Goal: Task Accomplishment & Management: Manage account settings

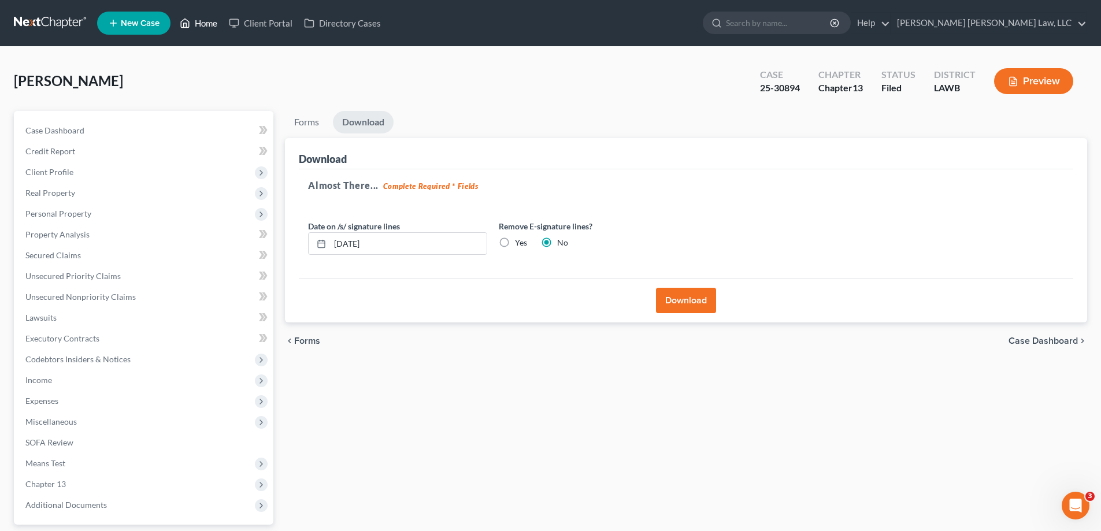
click at [202, 24] on link "Home" at bounding box center [198, 23] width 49 height 21
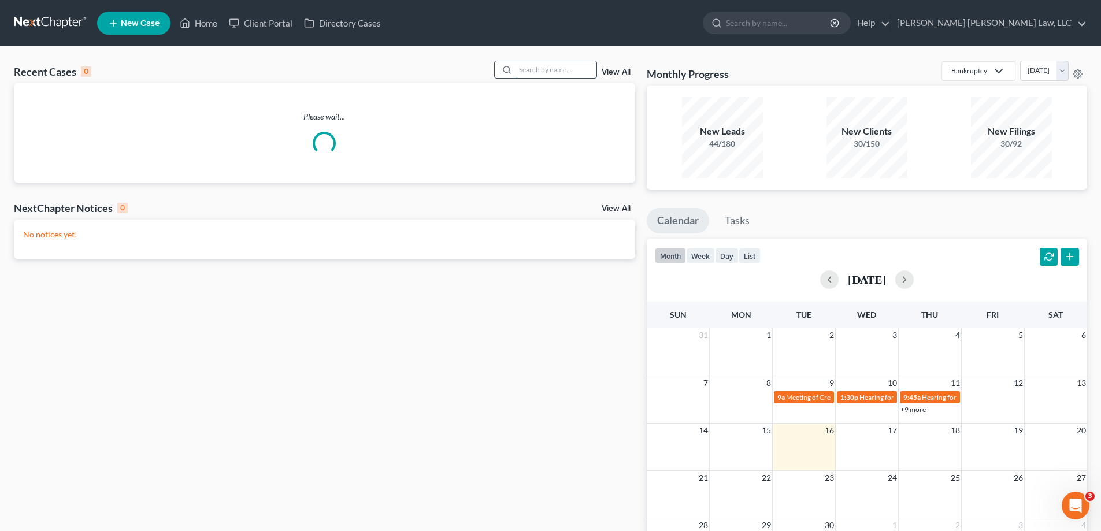
click at [561, 73] on input "search" at bounding box center [555, 69] width 81 height 17
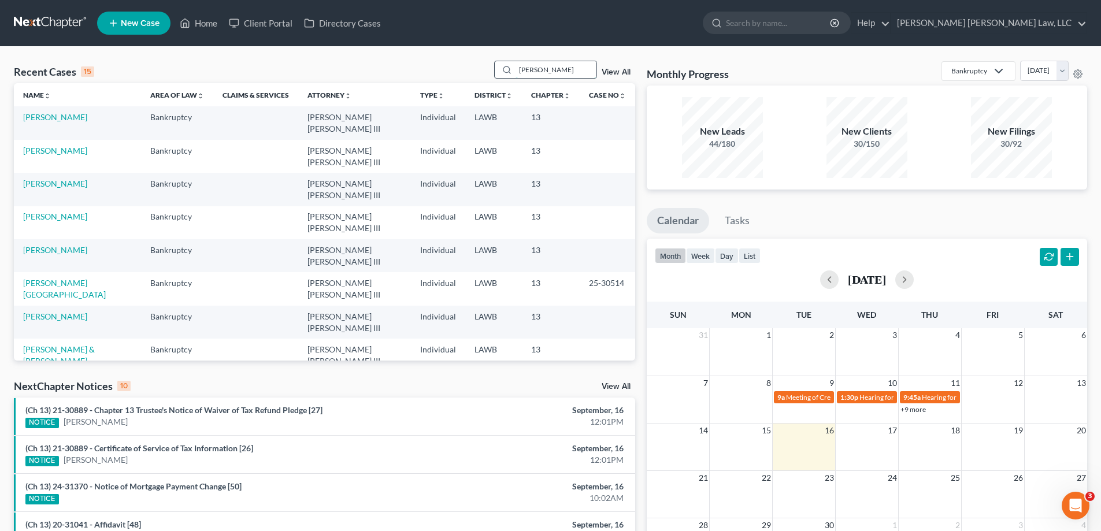
type input "[PERSON_NAME]"
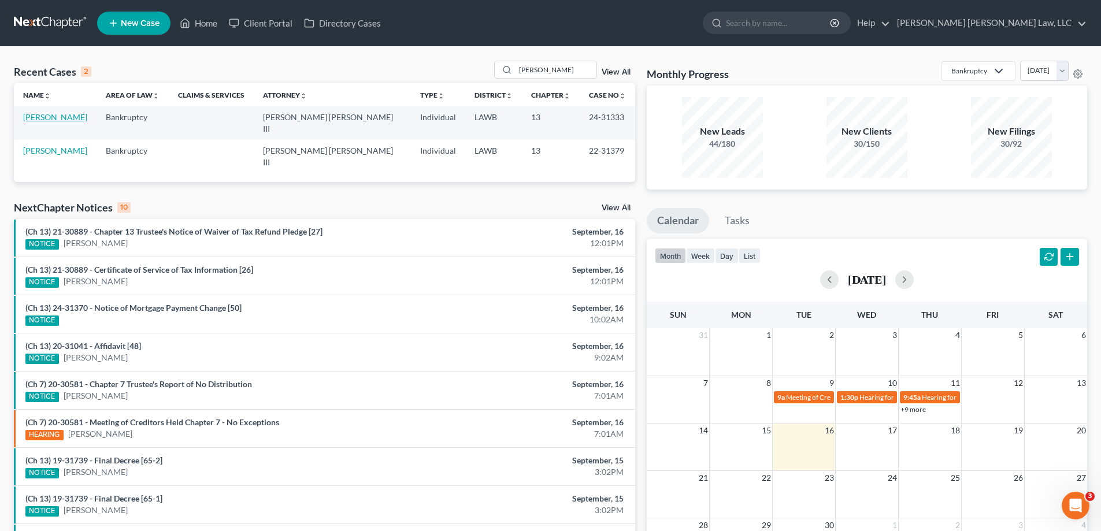
click at [64, 121] on link "[PERSON_NAME]" at bounding box center [55, 117] width 64 height 10
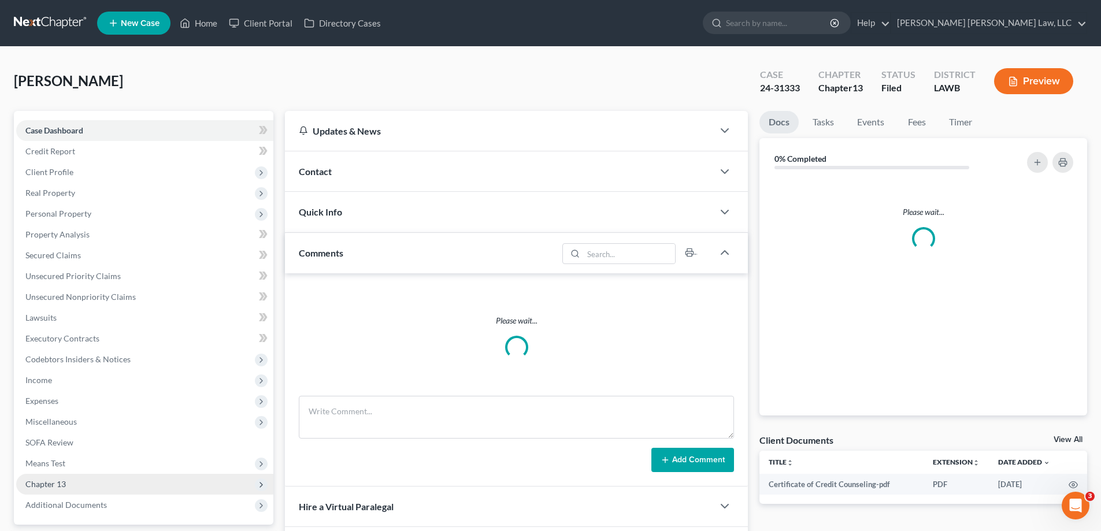
scroll to position [58, 0]
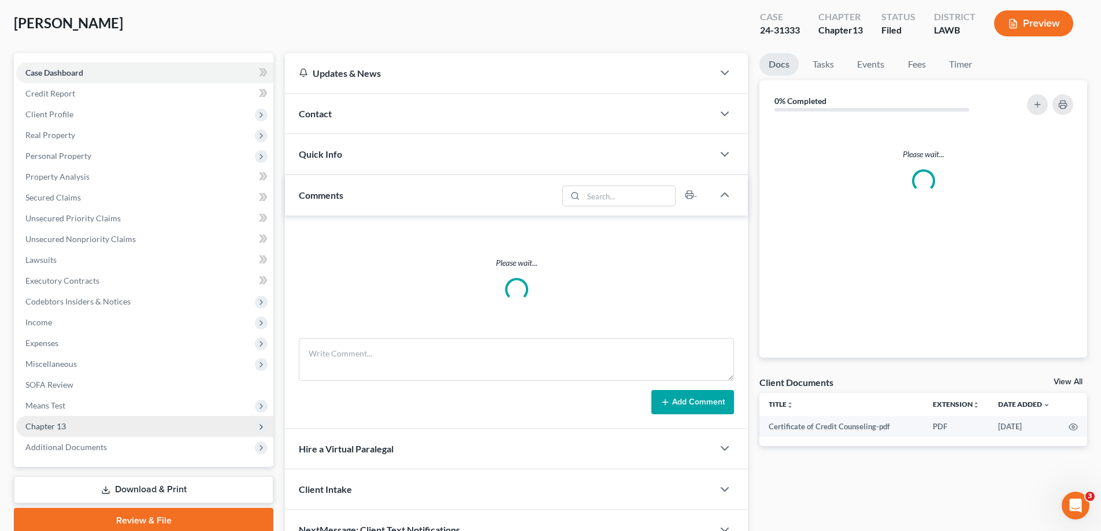
click at [68, 426] on span "Chapter 13" at bounding box center [144, 426] width 257 height 21
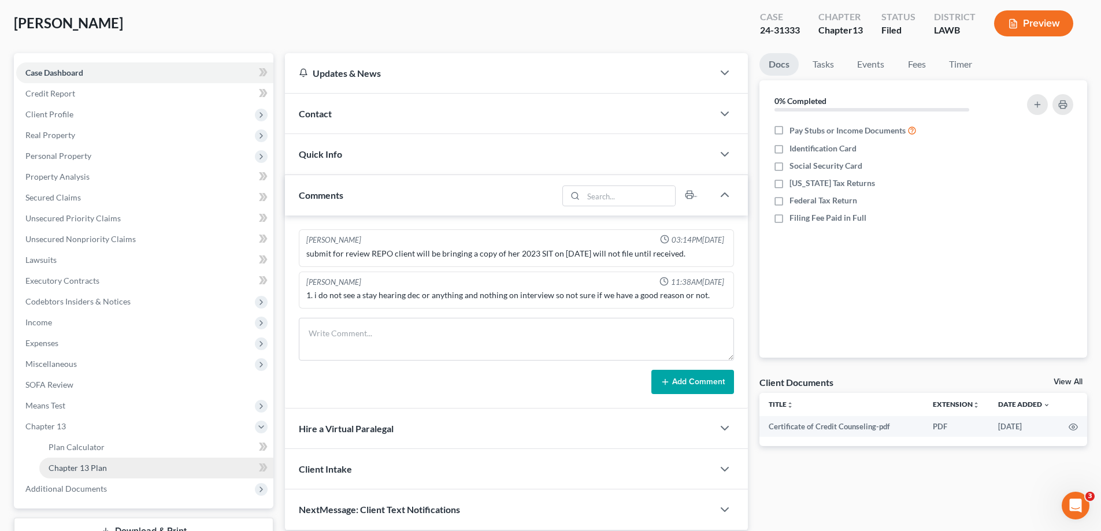
click at [98, 463] on span "Chapter 13 Plan" at bounding box center [78, 468] width 58 height 10
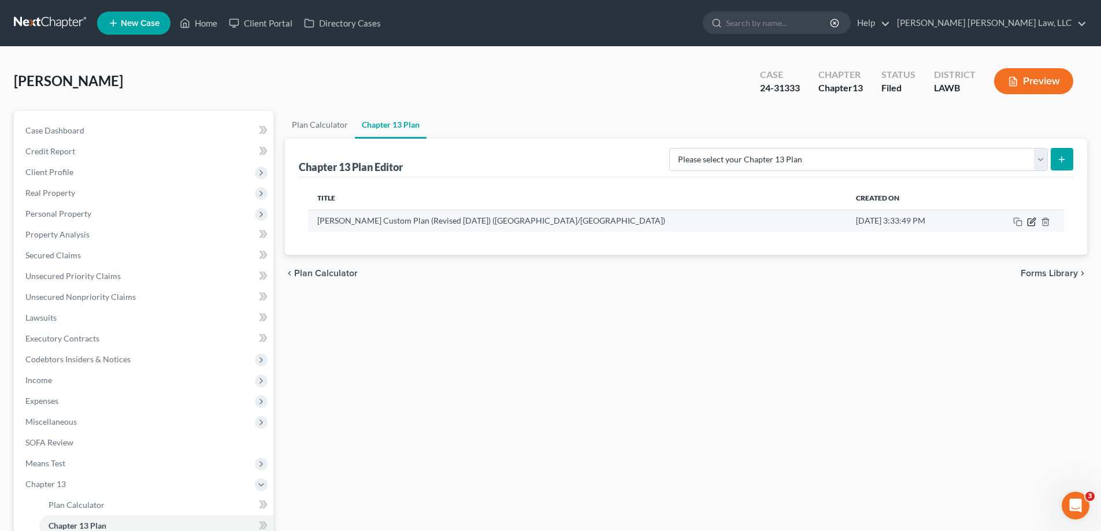
click at [1032, 220] on icon "button" at bounding box center [1032, 220] width 5 height 5
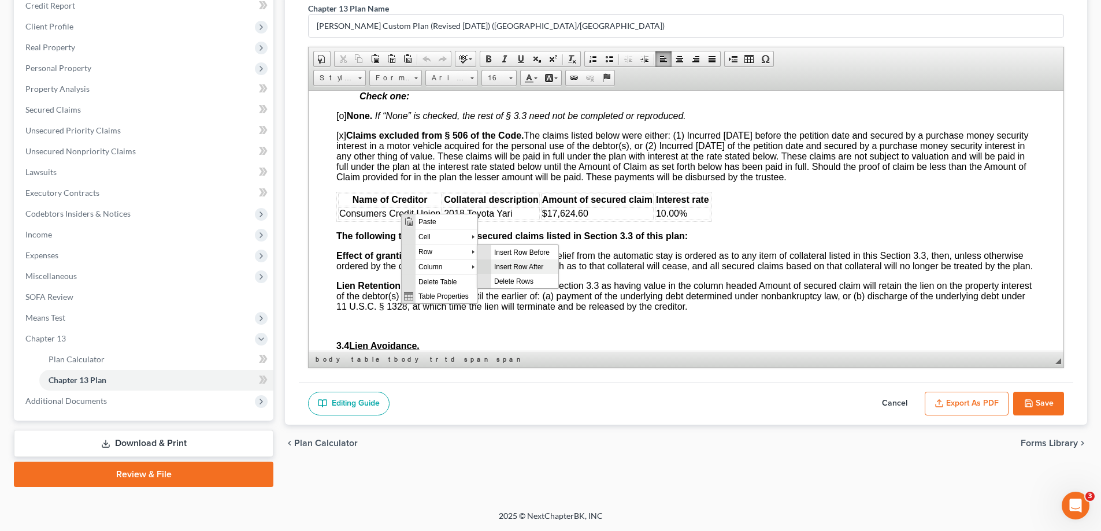
click at [510, 263] on span "Insert Row After" at bounding box center [524, 266] width 67 height 14
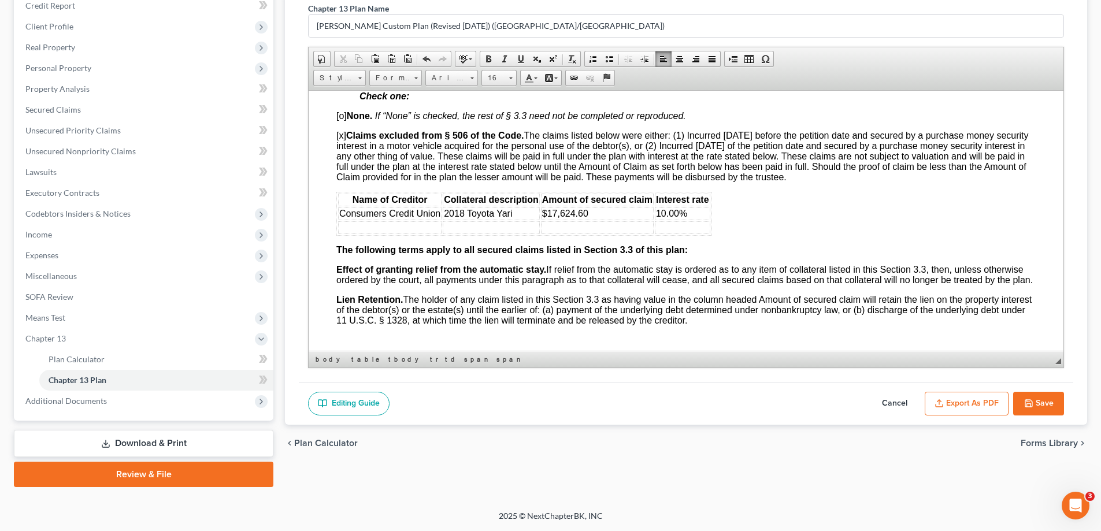
click at [374, 227] on td at bounding box center [389, 227] width 103 height 13
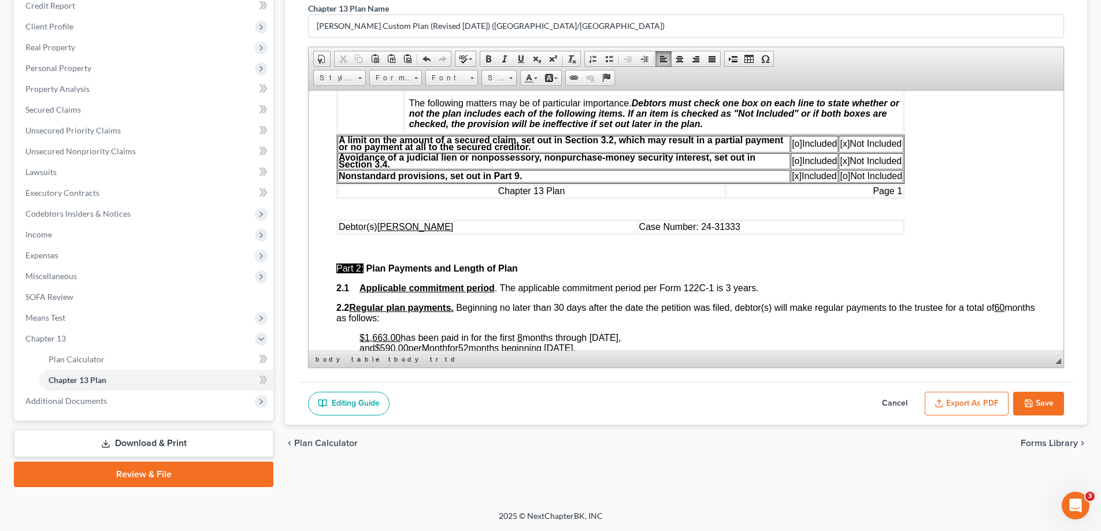
scroll to position [405, 0]
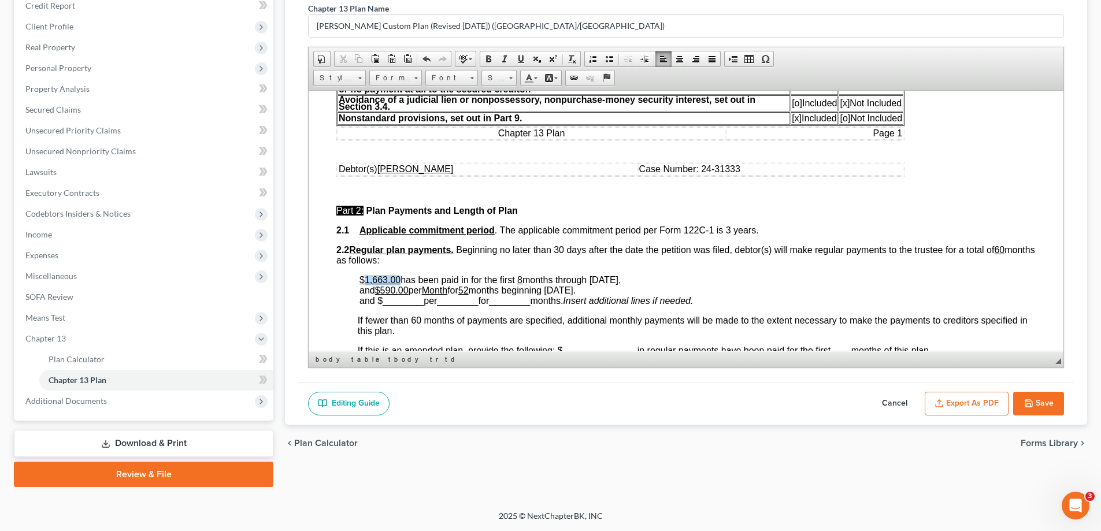
drag, startPoint x: 366, startPoint y: 277, endPoint x: 400, endPoint y: 278, distance: 34.7
click at [400, 278] on p "$1,663.00 has been paid in for the first 8 months through [DATE], and $ 590.00 …" at bounding box center [697, 290] width 676 height 31
click at [519, 278] on u "8" at bounding box center [519, 280] width 5 height 10
drag, startPoint x: 603, startPoint y: 278, endPoint x: 621, endPoint y: 277, distance: 17.4
click at [621, 277] on span "months through [DATE], and $ 590.00 per Month for 52 months beginning [DATE]." at bounding box center [492, 285] width 266 height 20
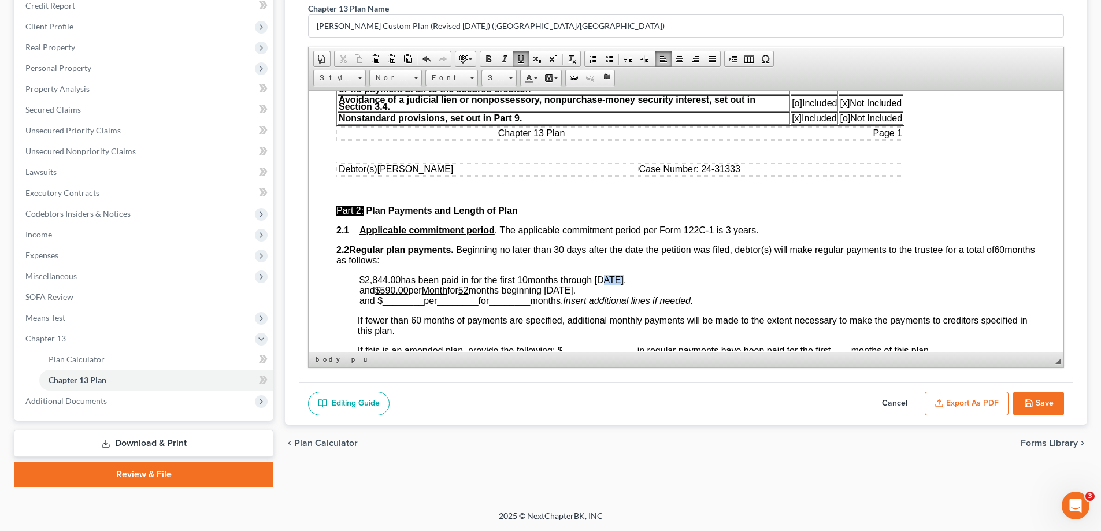
click at [621, 277] on span "months through [DATE], and $ 590.00 per Month for 52 months beginning [DATE]." at bounding box center [492, 285] width 266 height 20
click at [469, 290] on span "52" at bounding box center [463, 290] width 10 height 10
drag, startPoint x: 471, startPoint y: 290, endPoint x: 480, endPoint y: 290, distance: 9.3
click at [469, 290] on span "52" at bounding box center [463, 290] width 10 height 10
click at [509, 288] on span "months through [DATE], and $ 590.00 per Month for 1 months beginning [DATE]." at bounding box center [502, 285] width 287 height 20
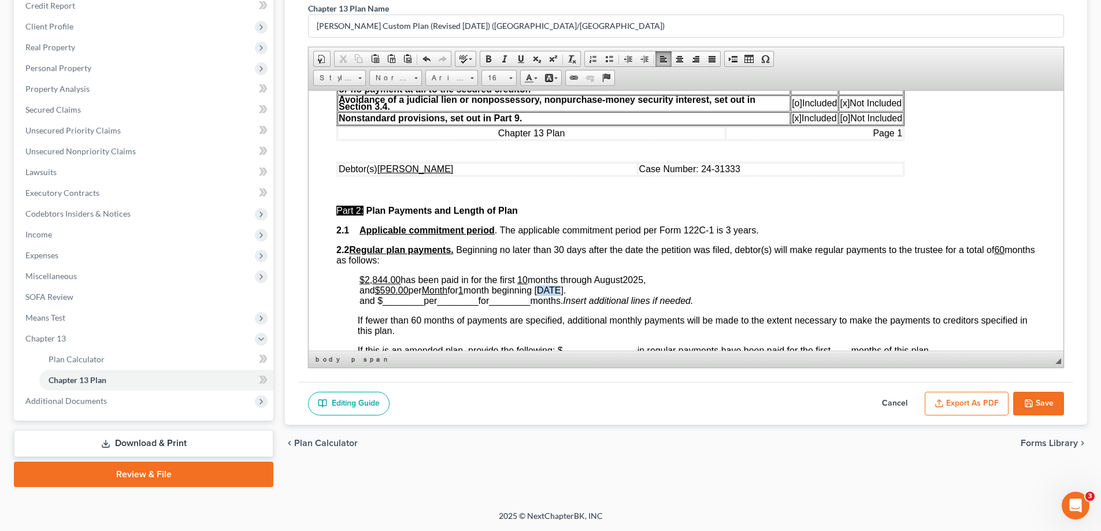
drag, startPoint x: 550, startPoint y: 288, endPoint x: 566, endPoint y: 286, distance: 16.3
click at [566, 286] on span "months through [DATE], and $ 590.00 per Month for 1 month beginning [DATE]." at bounding box center [502, 285] width 287 height 20
click at [614, 288] on span "months through [DATE], and $ 590.00 per Month for 1 month beginning Setember 20…" at bounding box center [502, 285] width 287 height 20
drag, startPoint x: 381, startPoint y: 305, endPoint x: 422, endPoint y: 301, distance: 40.7
click at [422, 301] on span "and $ ________ per ________ for ________ months." at bounding box center [460, 300] width 203 height 10
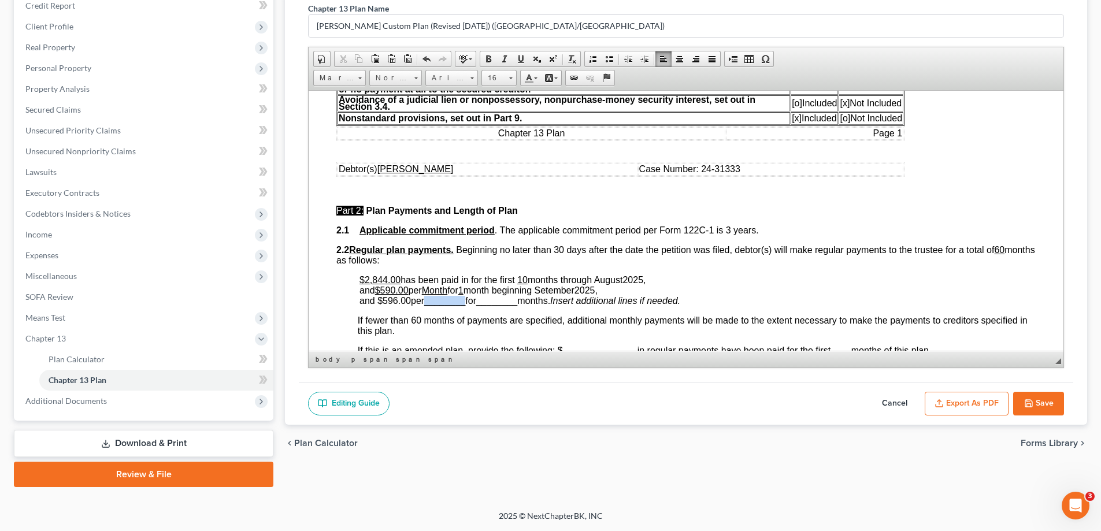
drag, startPoint x: 429, startPoint y: 301, endPoint x: 470, endPoint y: 301, distance: 40.5
click at [470, 301] on span "and $ 596.00 per ________ for ________ months." at bounding box center [454, 300] width 191 height 10
drag, startPoint x: 473, startPoint y: 301, endPoint x: 510, endPoint y: 297, distance: 36.6
click at [502, 297] on span "________" at bounding box center [481, 300] width 41 height 10
click at [506, 303] on span "and $ 596.00 per Month for 49 months." at bounding box center [432, 300] width 147 height 10
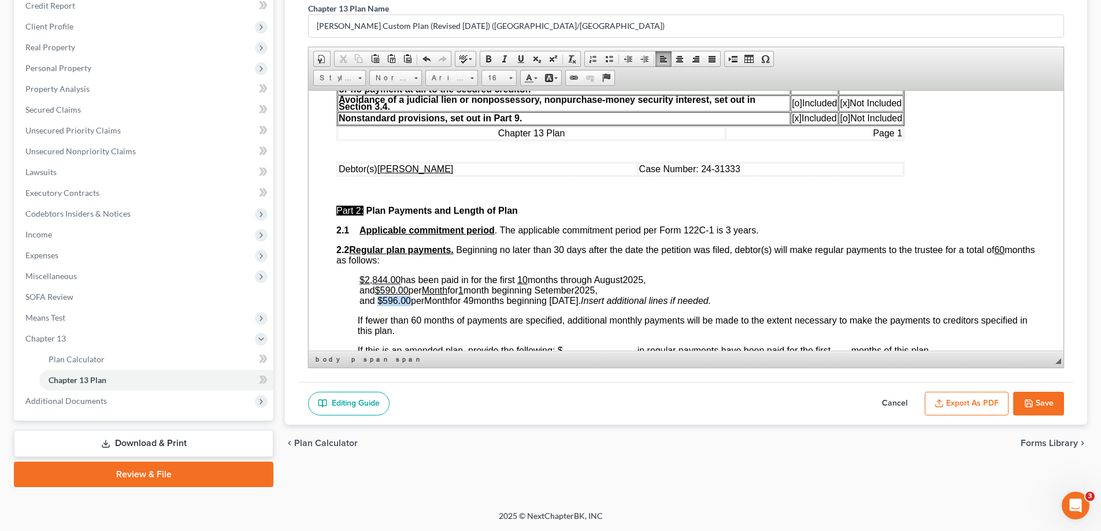
drag, startPoint x: 378, startPoint y: 302, endPoint x: 408, endPoint y: 299, distance: 30.2
click at [408, 299] on span "and $ 596.00 per Month for 49 months beginning [DATE]." at bounding box center [469, 300] width 221 height 10
click at [523, 58] on span at bounding box center [520, 58] width 9 height 9
drag, startPoint x: 433, startPoint y: 298, endPoint x: 455, endPoint y: 301, distance: 22.7
click at [455, 301] on span "and $ 596.00 per Month for 49 months beginning [DATE]." at bounding box center [468, 300] width 219 height 10
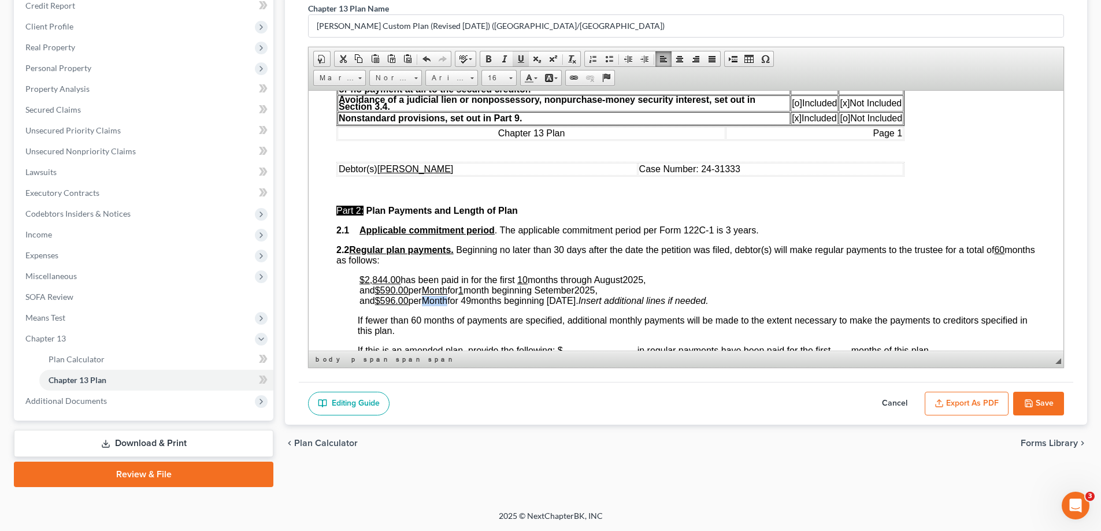
click at [522, 61] on span at bounding box center [520, 58] width 9 height 9
drag, startPoint x: 472, startPoint y: 302, endPoint x: 480, endPoint y: 301, distance: 8.1
click at [480, 301] on span "and $ 596.00 per Month for 49 months beginning [DATE]." at bounding box center [468, 300] width 219 height 10
click at [522, 62] on span at bounding box center [520, 58] width 9 height 9
click at [531, 261] on p "2.2 Regular plan payments. Beginning no later than 30 days after the date the p…" at bounding box center [685, 254] width 699 height 21
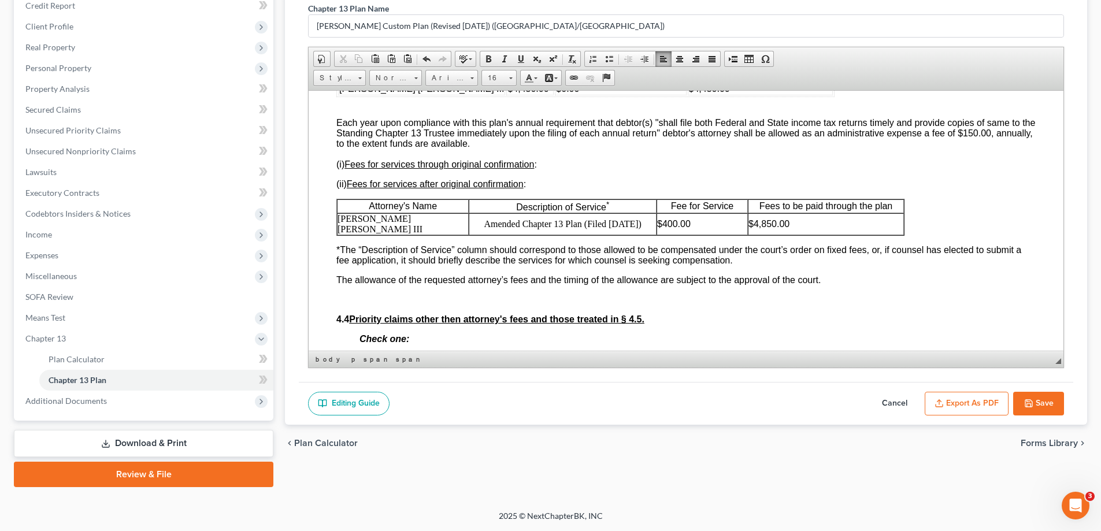
scroll to position [2138, 0]
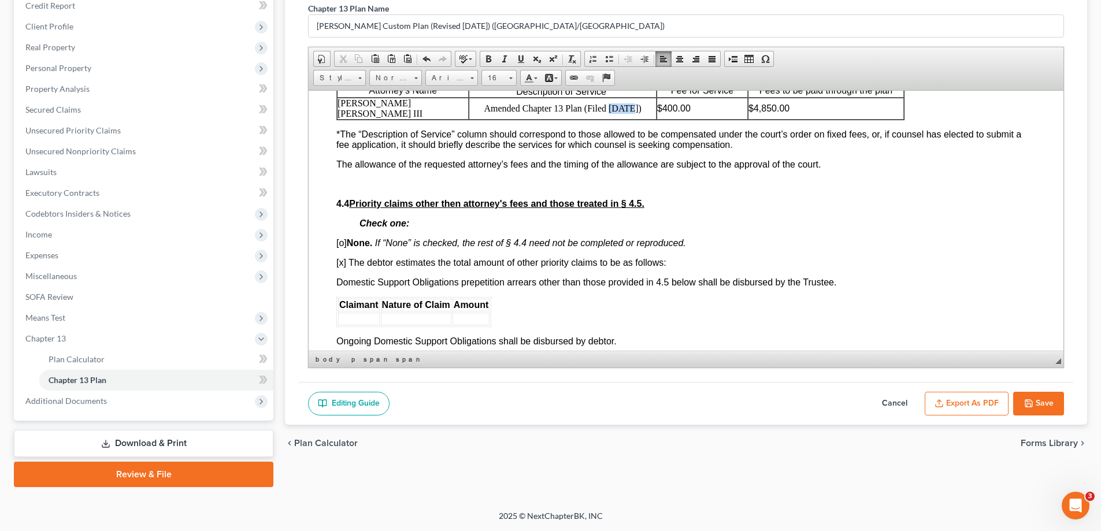
drag, startPoint x: 602, startPoint y: 116, endPoint x: 624, endPoint y: 116, distance: 22.5
click at [624, 113] on p "Amended Chapter 13 Plan (Filed [DATE])" at bounding box center [562, 108] width 187 height 10
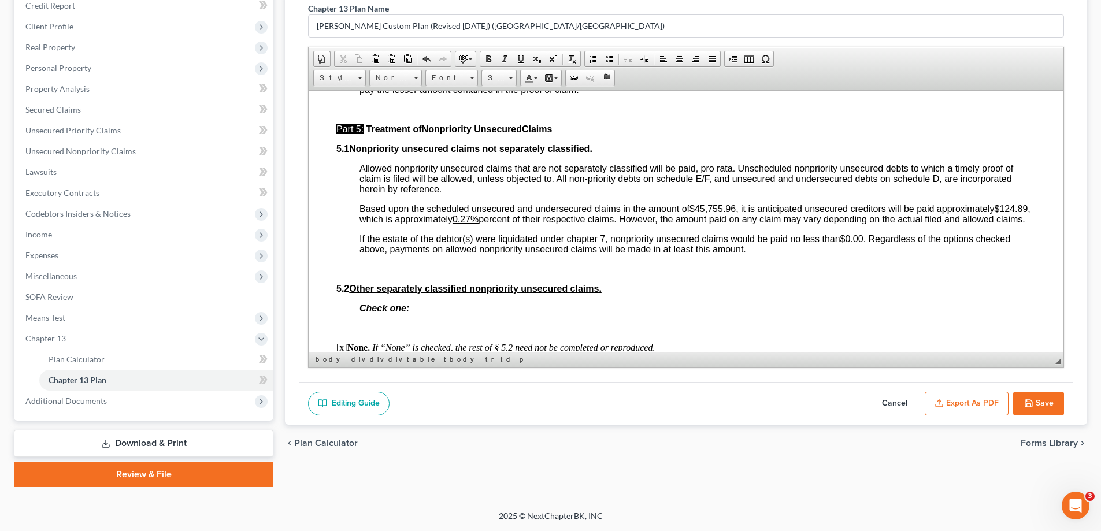
scroll to position [2774, 0]
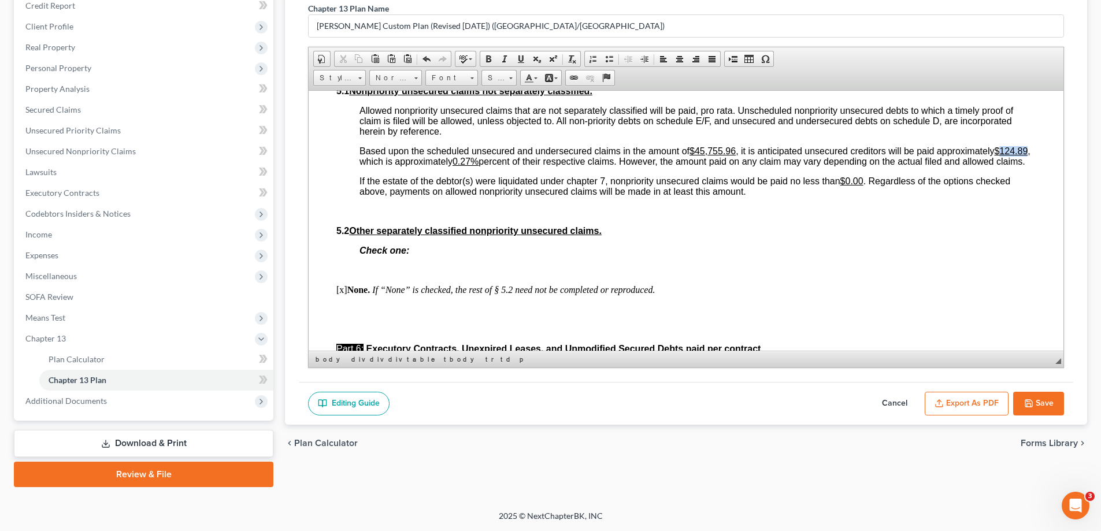
drag, startPoint x: 445, startPoint y: 161, endPoint x: 471, endPoint y: 162, distance: 26.1
click at [994, 155] on u "$124.89" at bounding box center [1011, 151] width 34 height 10
drag, startPoint x: 580, startPoint y: 160, endPoint x: 587, endPoint y: 161, distance: 7.7
click at [479, 161] on u "0.27%" at bounding box center [465, 161] width 26 height 10
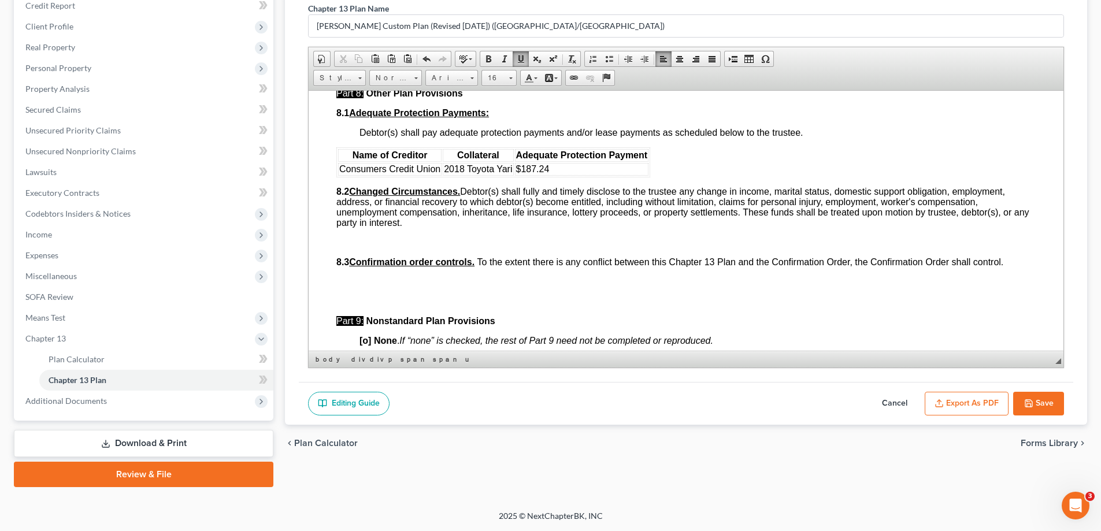
scroll to position [3467, 0]
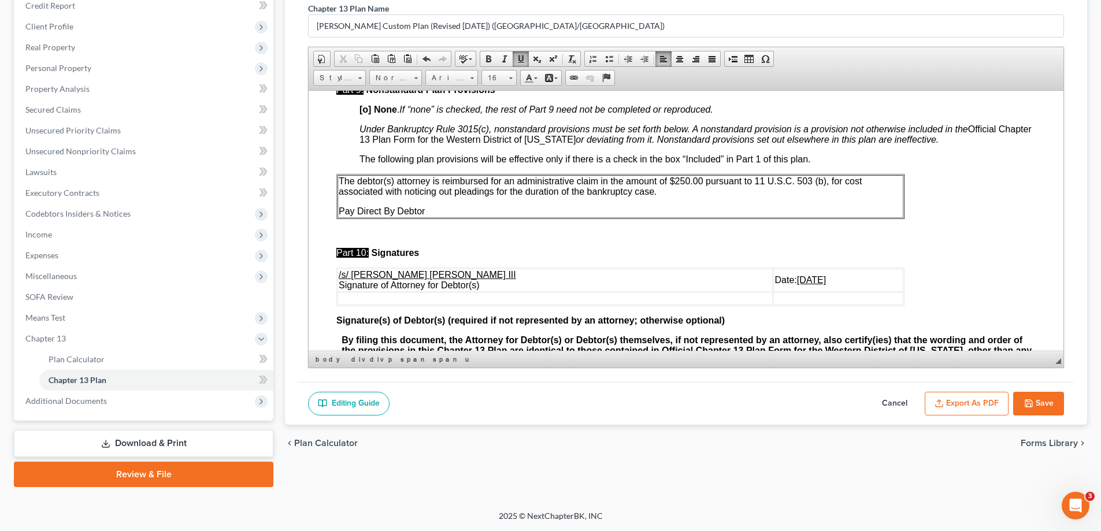
drag, startPoint x: 741, startPoint y: 287, endPoint x: 781, endPoint y: 289, distance: 40.5
click at [797, 284] on u "[DATE]" at bounding box center [811, 280] width 29 height 10
click at [1029, 400] on icon "button" at bounding box center [1028, 403] width 7 height 7
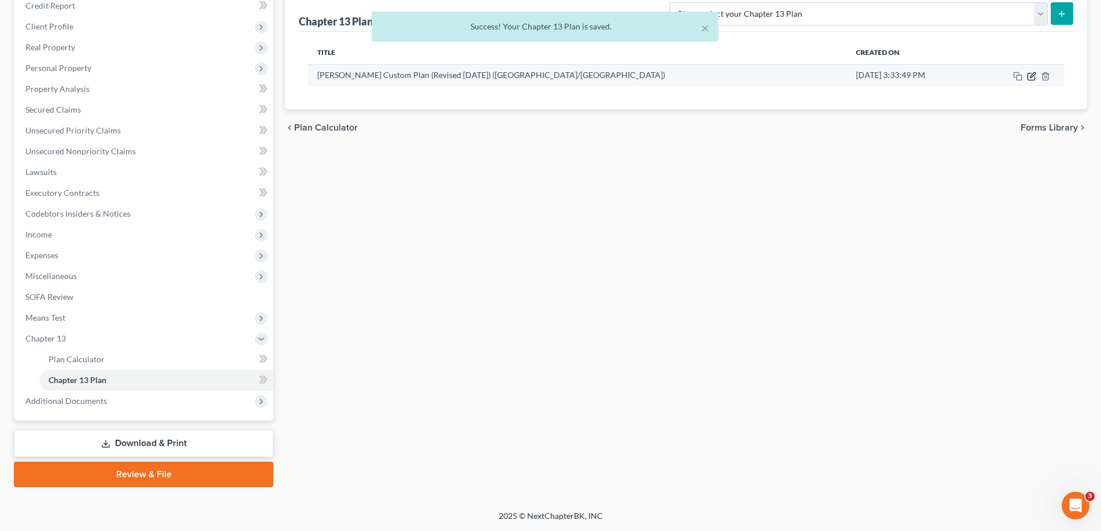
click at [1030, 80] on icon "button" at bounding box center [1031, 76] width 7 height 7
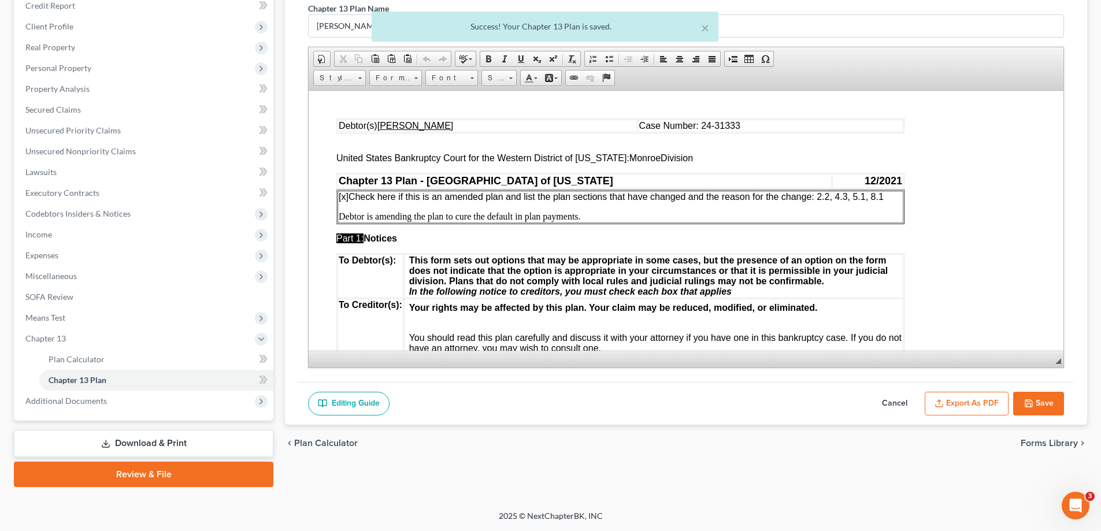
scroll to position [0, 0]
click at [986, 396] on button "Export as PDF" at bounding box center [967, 404] width 84 height 24
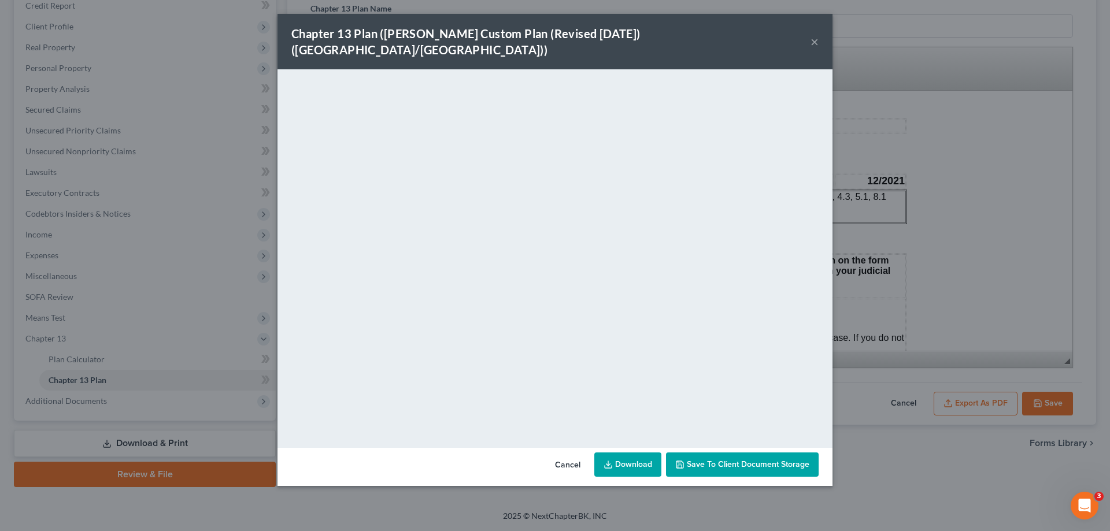
click at [817, 35] on button "×" at bounding box center [814, 42] width 8 height 14
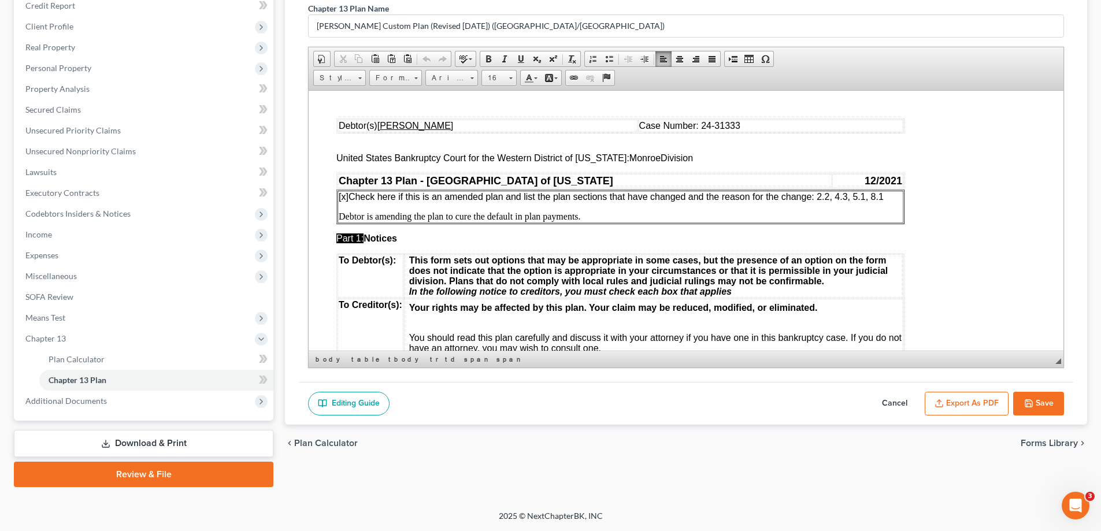
click at [833, 195] on span "[x] Check here if this is an amended plan and list the plan sections that have …" at bounding box center [611, 196] width 545 height 10
click at [837, 195] on span "[x] Check here if this is an amended plan and list the plan sections that have …" at bounding box center [611, 196] width 545 height 10
click at [1039, 401] on button "Save" at bounding box center [1038, 404] width 51 height 24
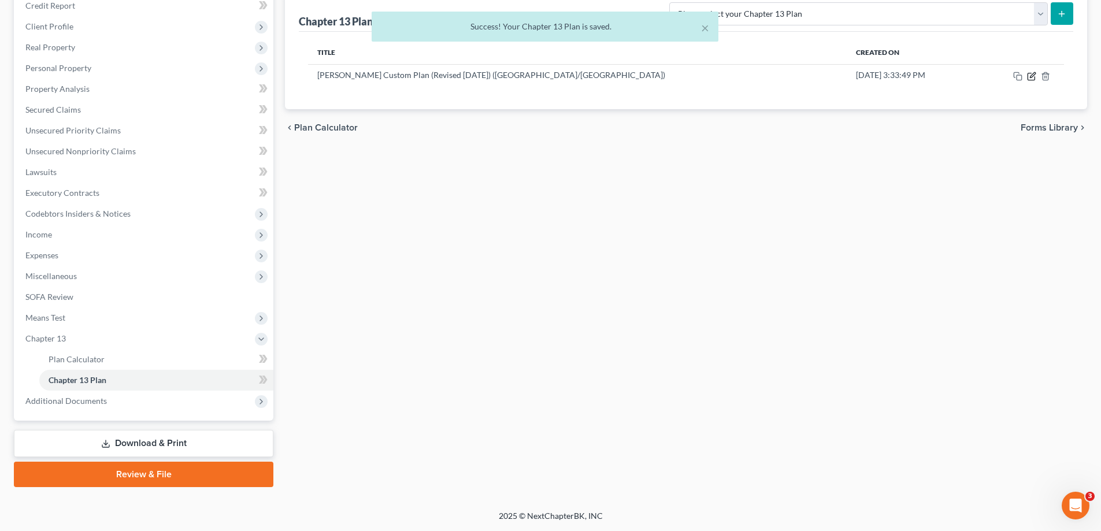
drag, startPoint x: 1030, startPoint y: 76, endPoint x: 944, endPoint y: 337, distance: 274.9
click at [1030, 76] on icon "button" at bounding box center [1031, 76] width 9 height 9
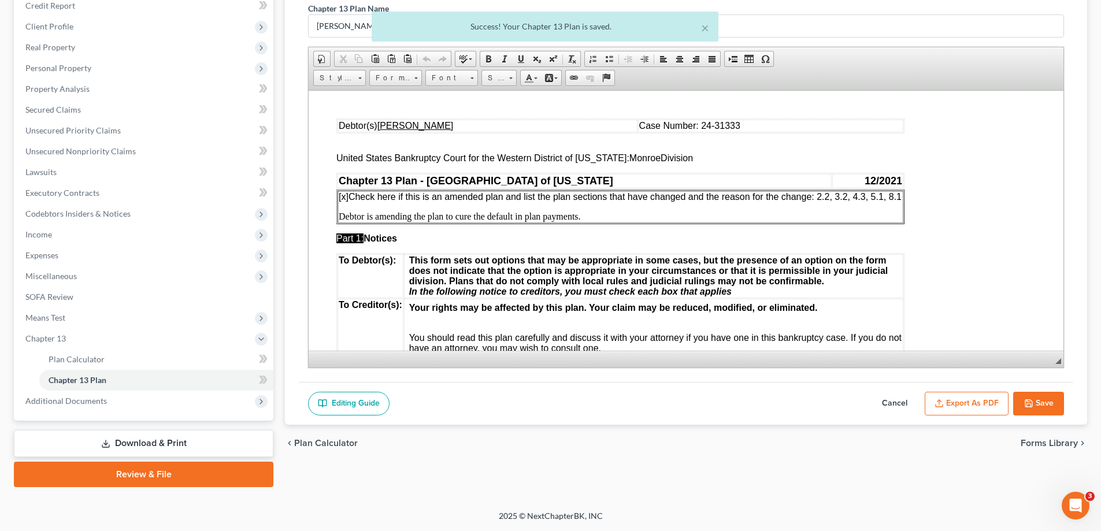
click at [954, 408] on button "Export as PDF" at bounding box center [967, 404] width 84 height 24
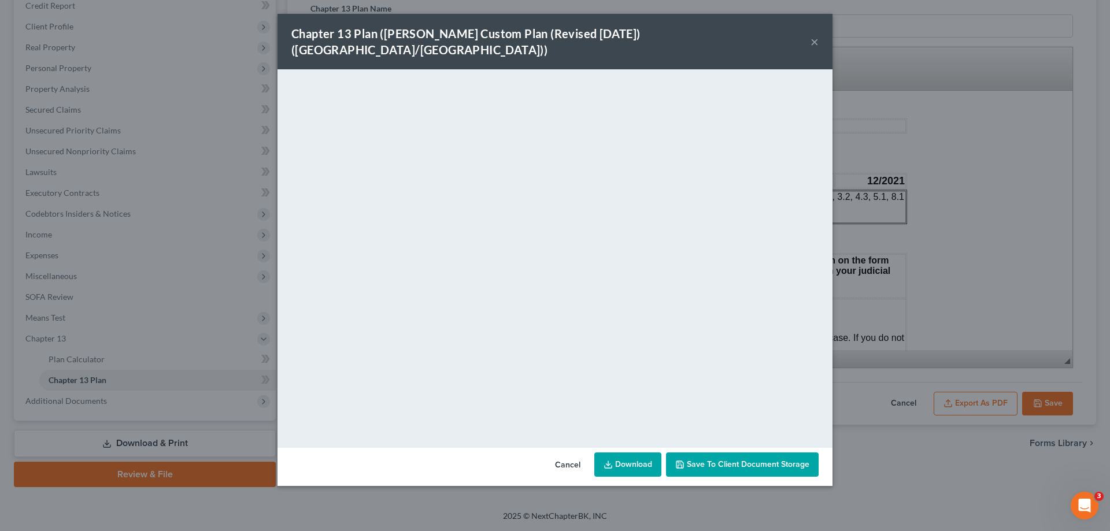
click at [815, 35] on button "×" at bounding box center [814, 42] width 8 height 14
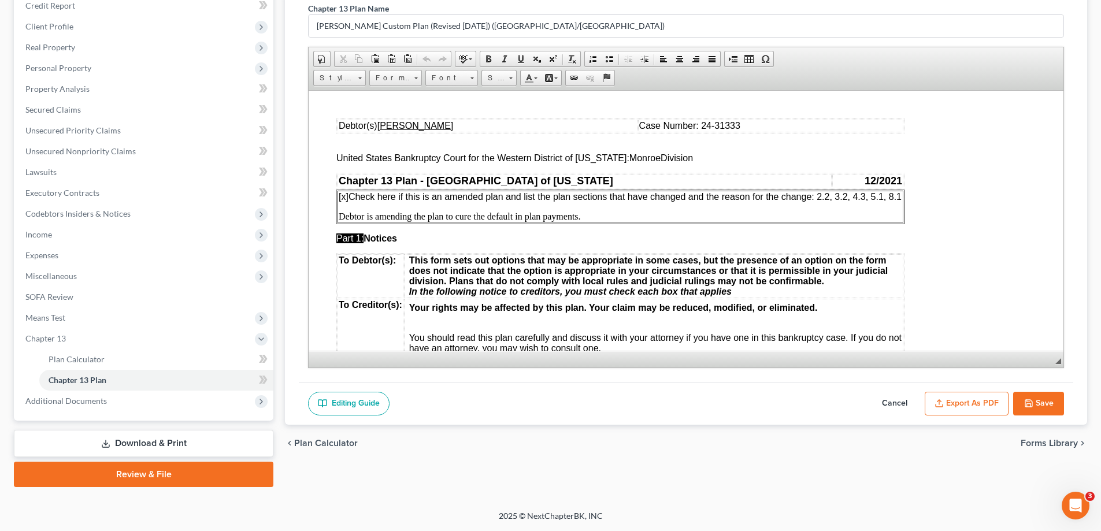
click at [1038, 407] on button "Save" at bounding box center [1038, 404] width 51 height 24
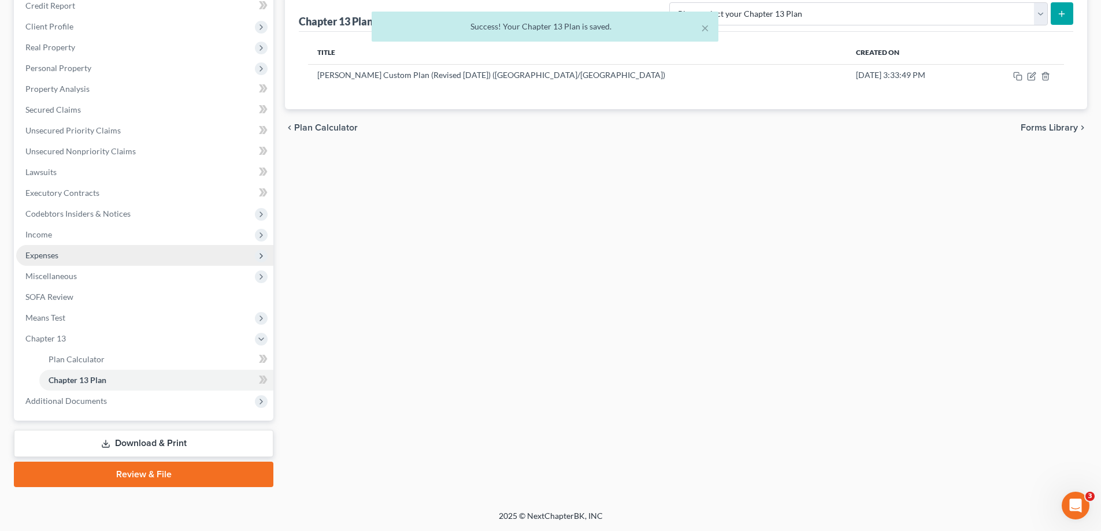
click at [58, 265] on span "Expenses" at bounding box center [144, 255] width 257 height 21
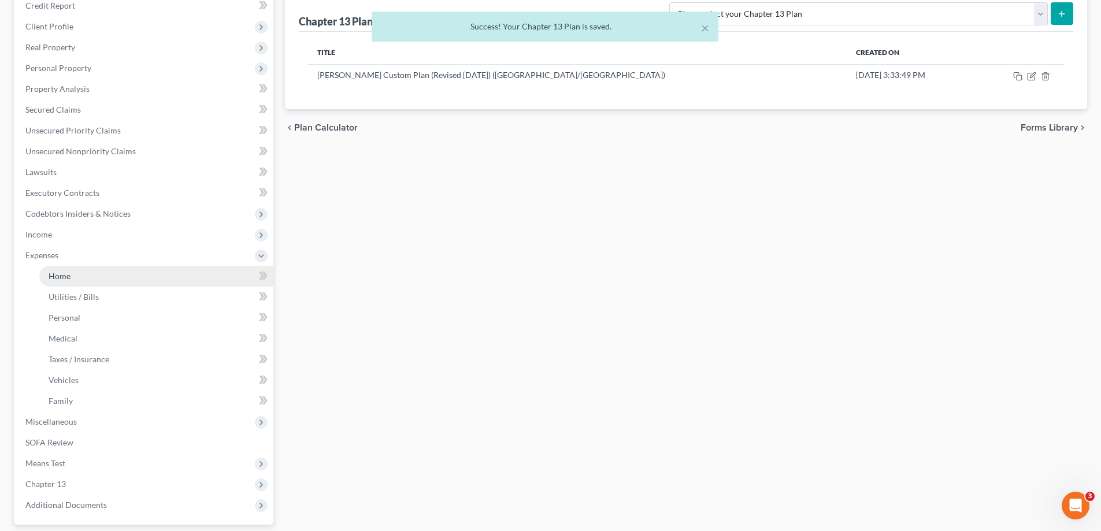
click at [69, 279] on span "Home" at bounding box center [60, 276] width 22 height 10
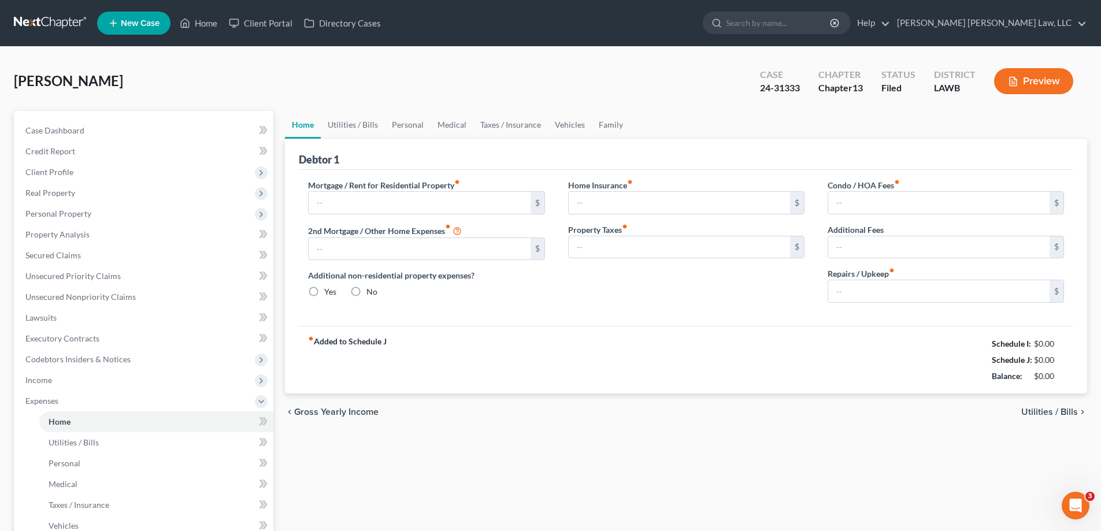
type input "0.00"
radio input "true"
type input "0.00"
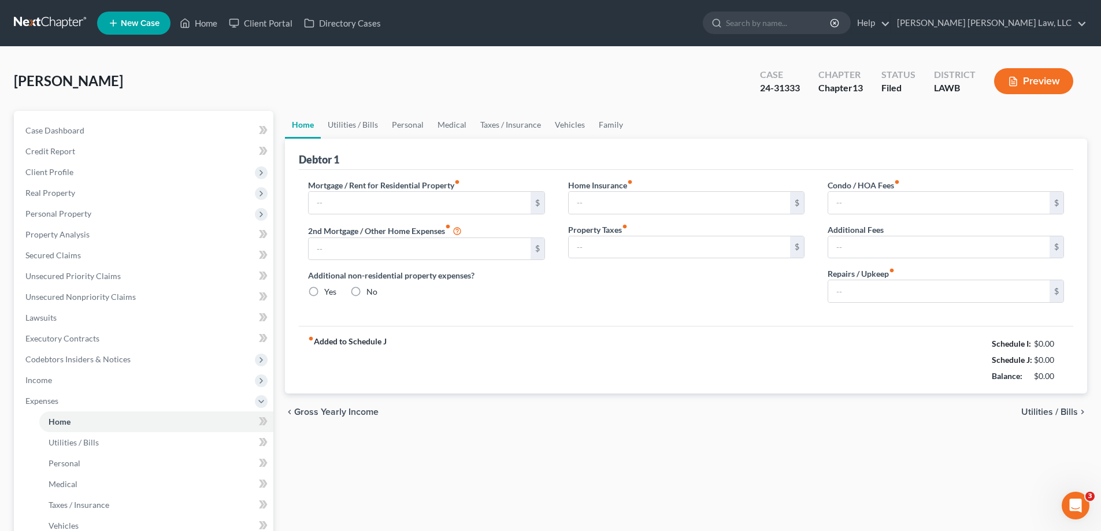
type input "0.00"
click at [413, 131] on link "Personal" at bounding box center [408, 125] width 46 height 28
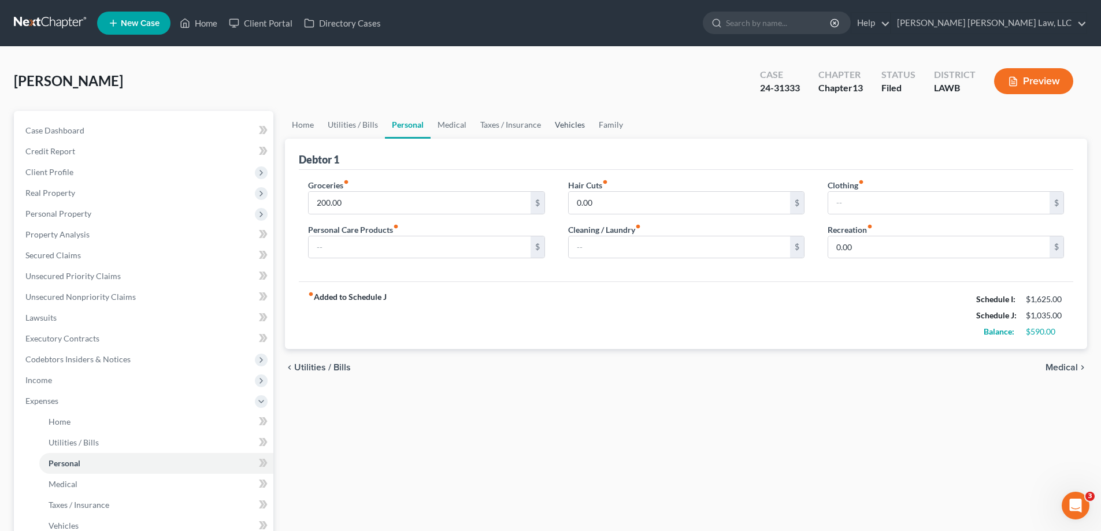
click at [558, 123] on link "Vehicles" at bounding box center [570, 125] width 44 height 28
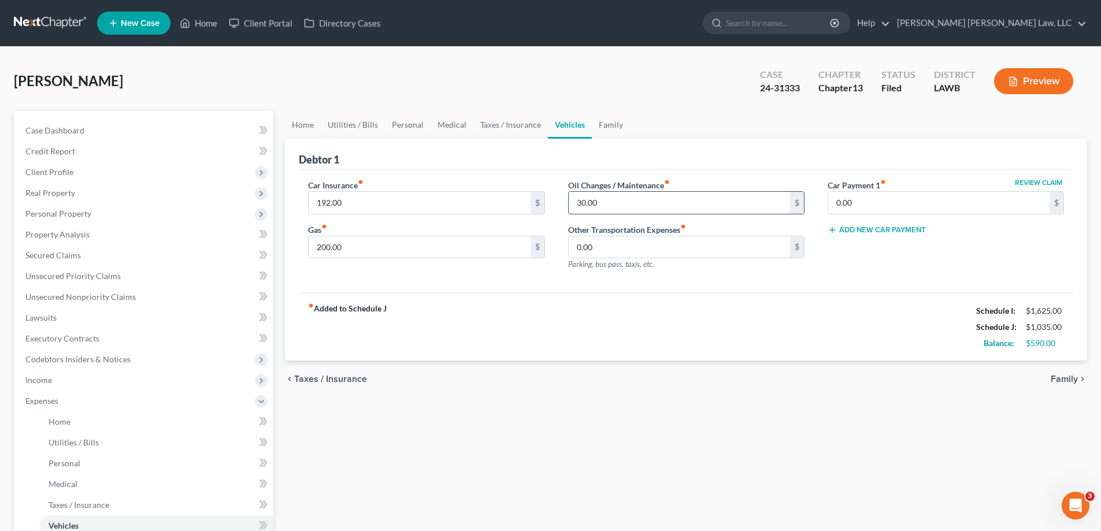
click at [637, 193] on input "30.00" at bounding box center [679, 203] width 221 height 22
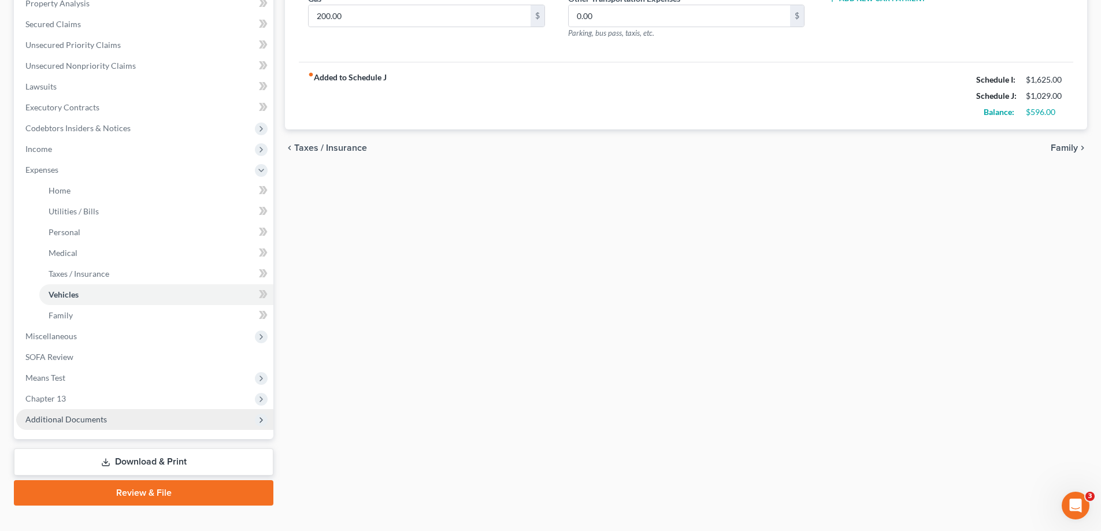
scroll to position [250, 0]
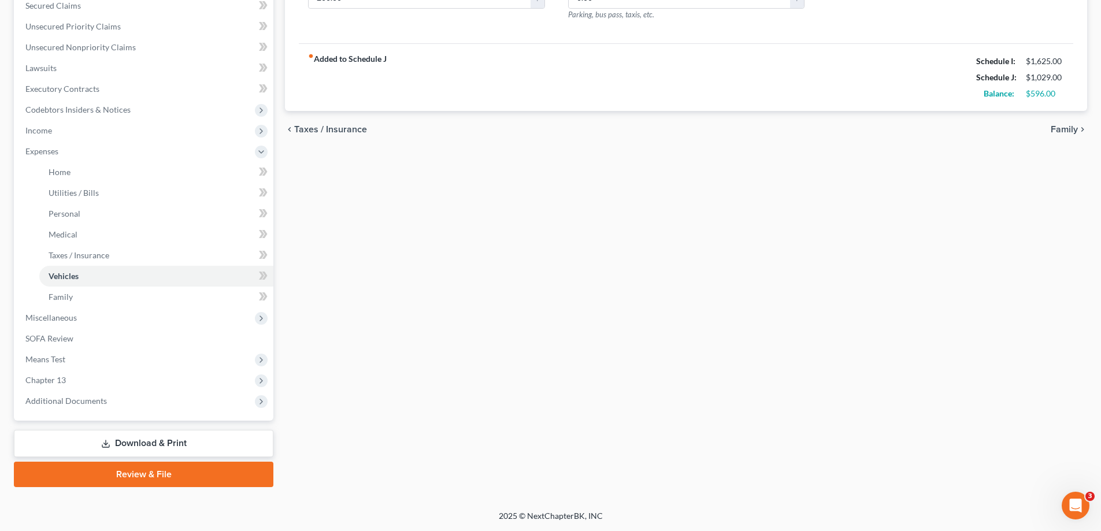
click at [185, 439] on link "Download & Print" at bounding box center [143, 443] width 259 height 27
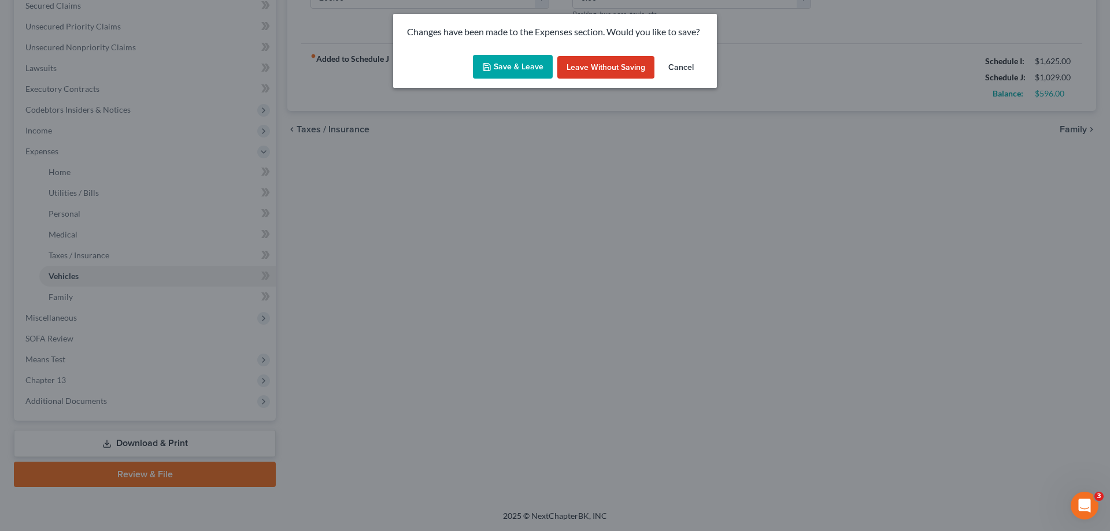
click at [525, 76] on button "Save & Leave" at bounding box center [513, 67] width 80 height 24
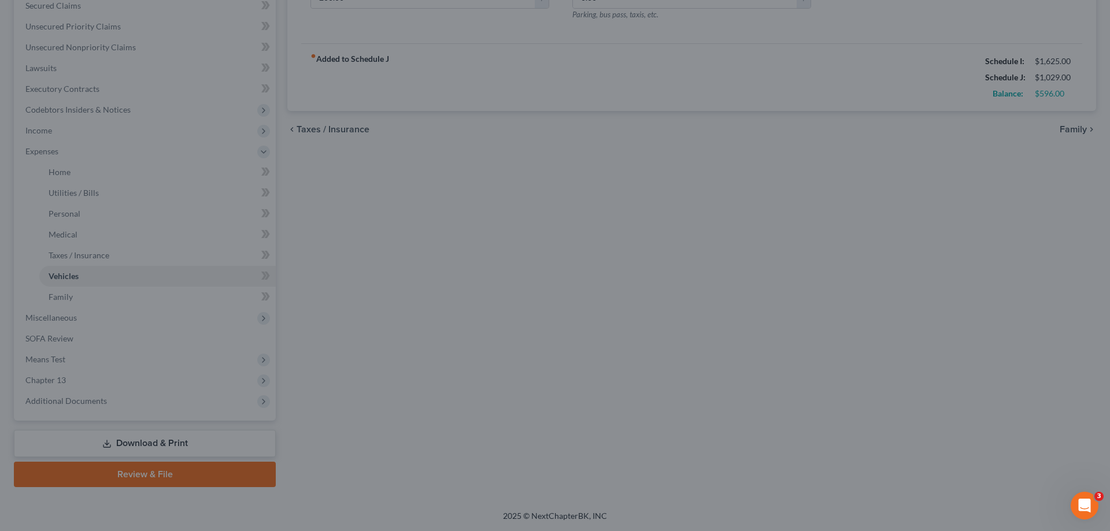
type input "24.00"
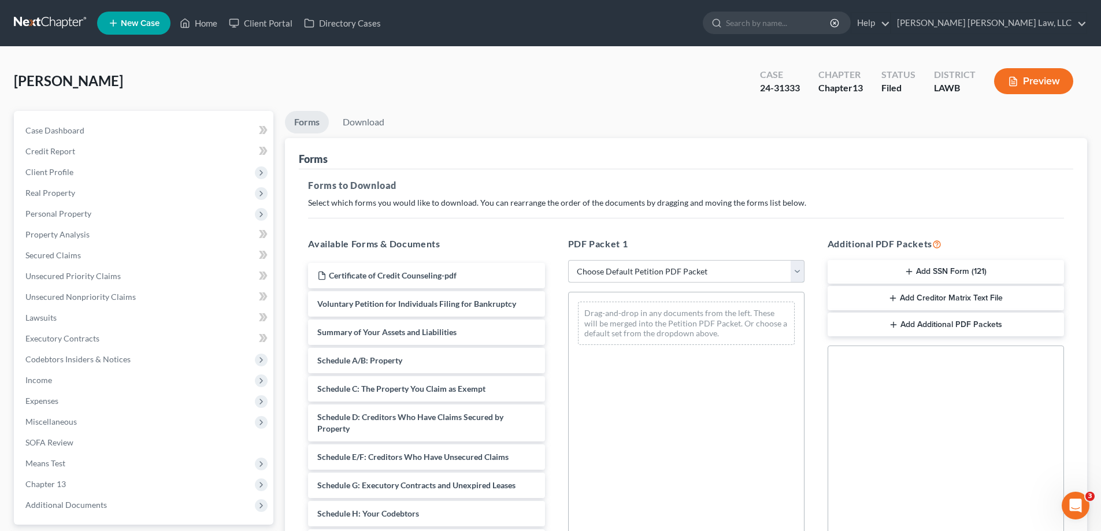
drag, startPoint x: 656, startPoint y: 268, endPoint x: 658, endPoint y: 282, distance: 14.5
click at [656, 268] on select "Choose Default Petition PDF Packet Complete Bankruptcy Petition (all forms and …" at bounding box center [686, 271] width 236 height 23
select select "2"
click at [568, 260] on select "Choose Default Petition PDF Packet Complete Bankruptcy Petition (all forms and …" at bounding box center [686, 271] width 236 height 23
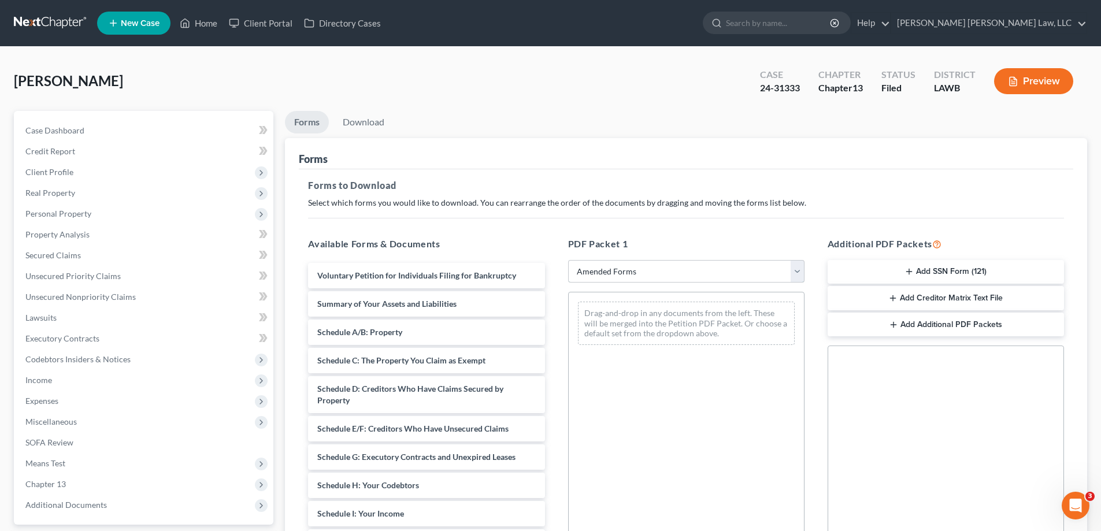
scroll to position [58, 0]
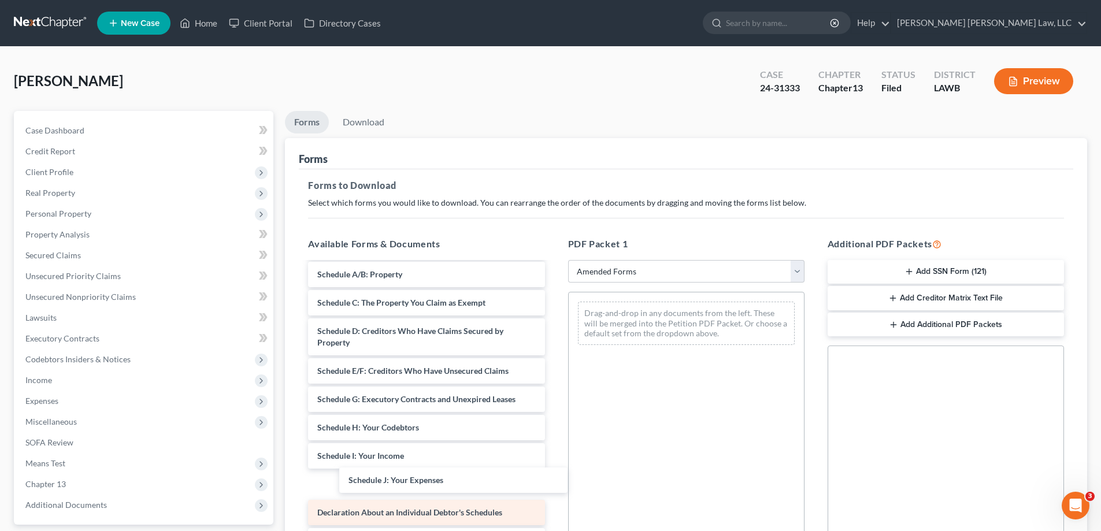
drag, startPoint x: 380, startPoint y: 484, endPoint x: 470, endPoint y: 494, distance: 90.7
click at [554, 372] on div "Schedule J: Your Expenses Voluntary Petition for Individuals Filing for Bankrup…" at bounding box center [426, 461] width 255 height 513
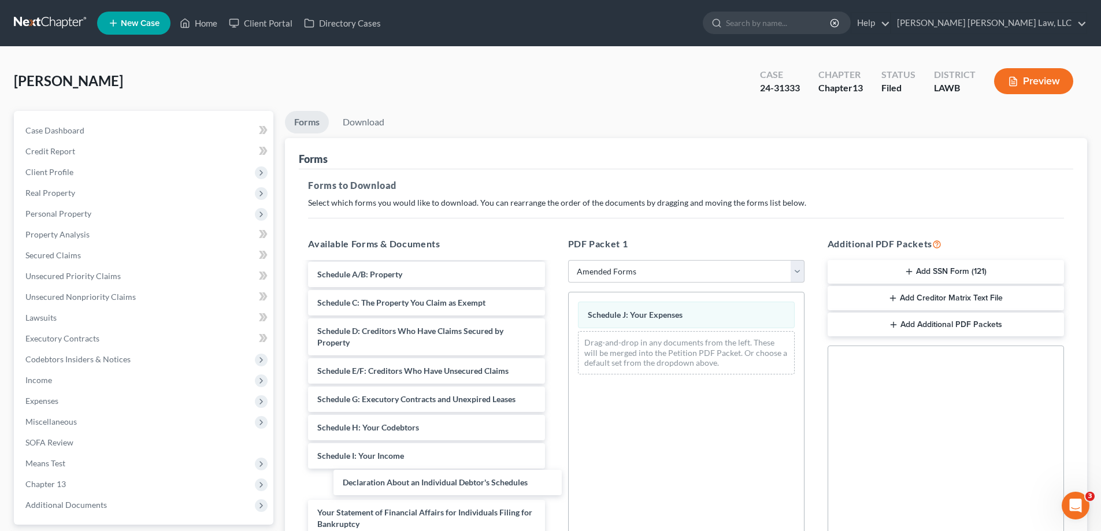
drag, startPoint x: 443, startPoint y: 487, endPoint x: 919, endPoint y: 429, distance: 479.8
click at [554, 421] on div "Declaration About an Individual Debtor's Schedules Voluntary Petition for Indiv…" at bounding box center [426, 447] width 255 height 485
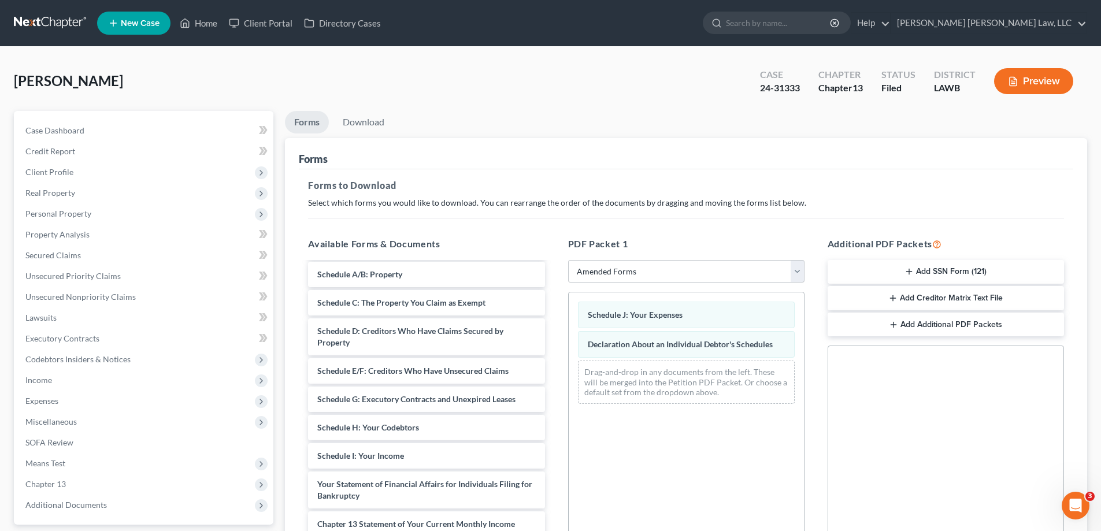
scroll to position [183, 0]
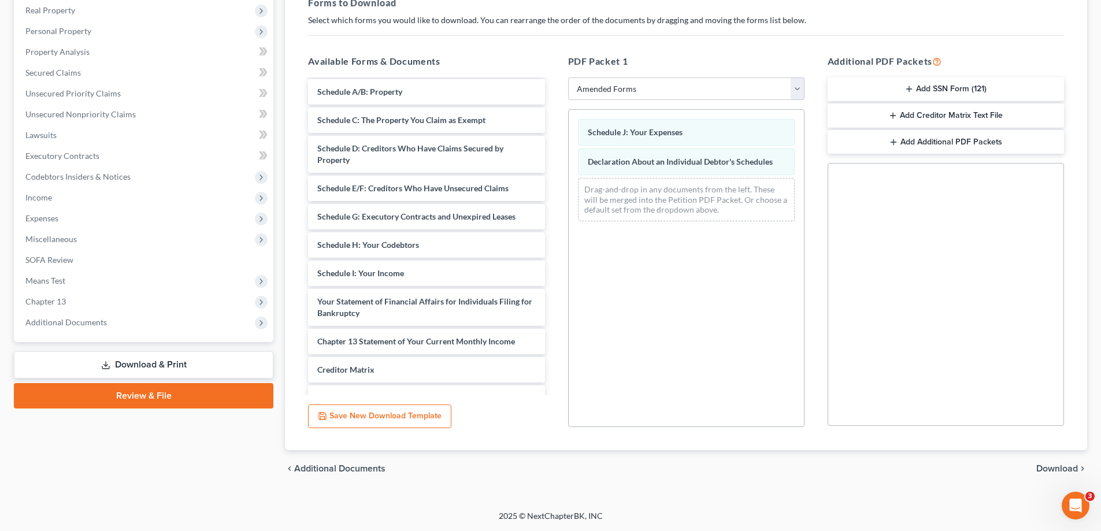
click at [1058, 469] on span "Download" at bounding box center [1057, 468] width 42 height 9
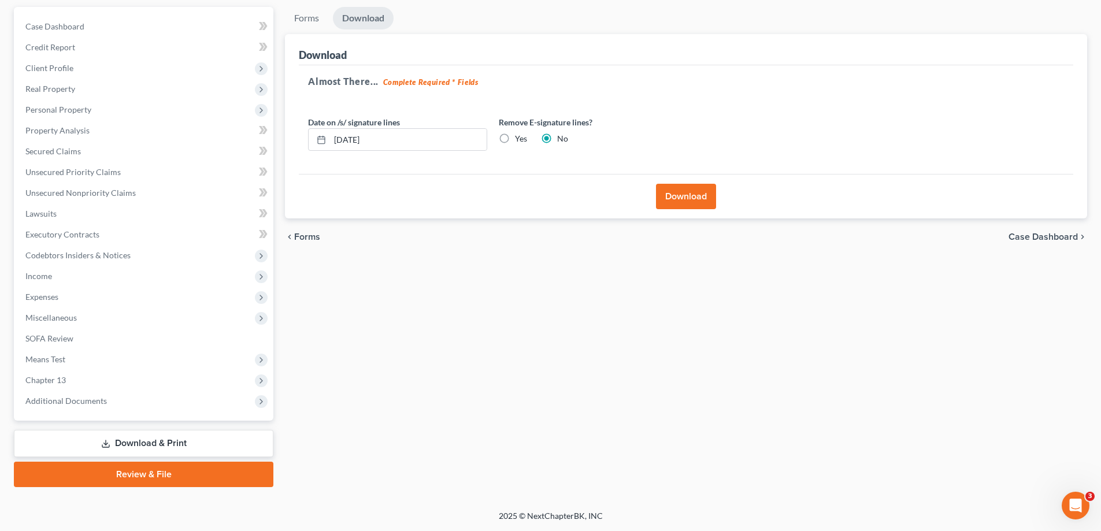
scroll to position [104, 0]
click at [672, 198] on button "Download" at bounding box center [686, 196] width 60 height 25
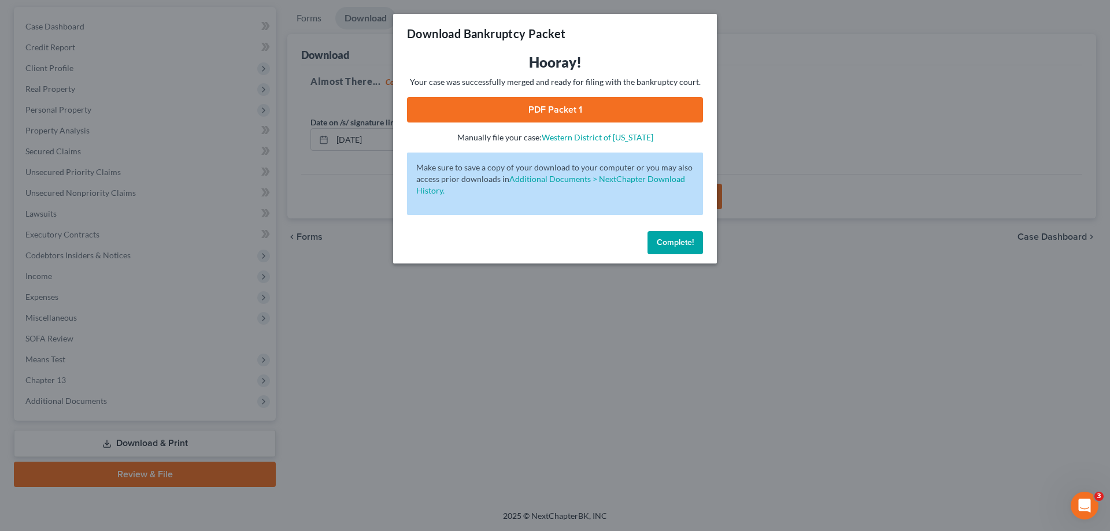
click at [635, 122] on link "PDF Packet 1" at bounding box center [555, 109] width 296 height 25
drag, startPoint x: 683, startPoint y: 242, endPoint x: 679, endPoint y: 310, distance: 68.3
click at [683, 242] on span "Complete!" at bounding box center [674, 243] width 37 height 10
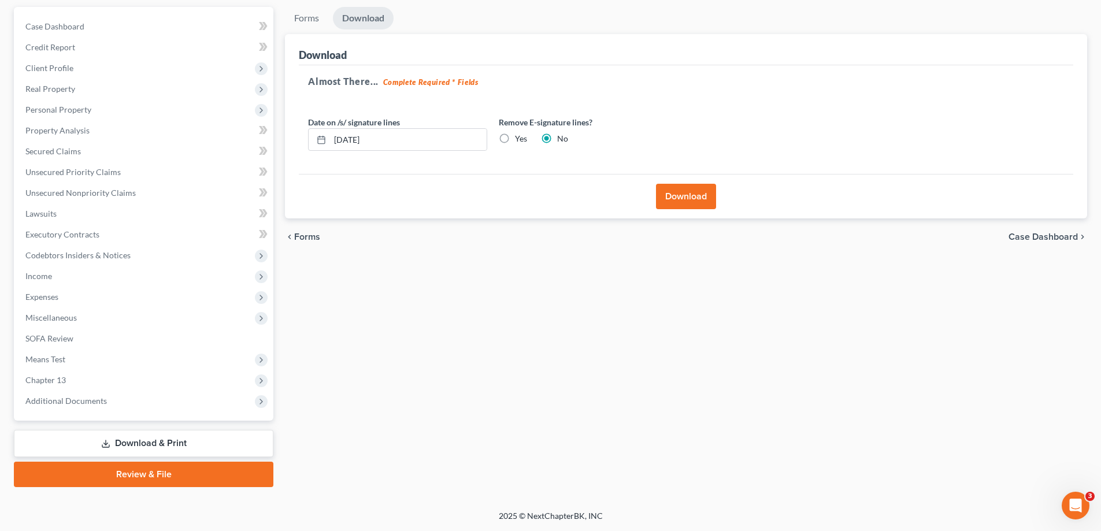
click at [690, 195] on button "Download" at bounding box center [686, 196] width 60 height 25
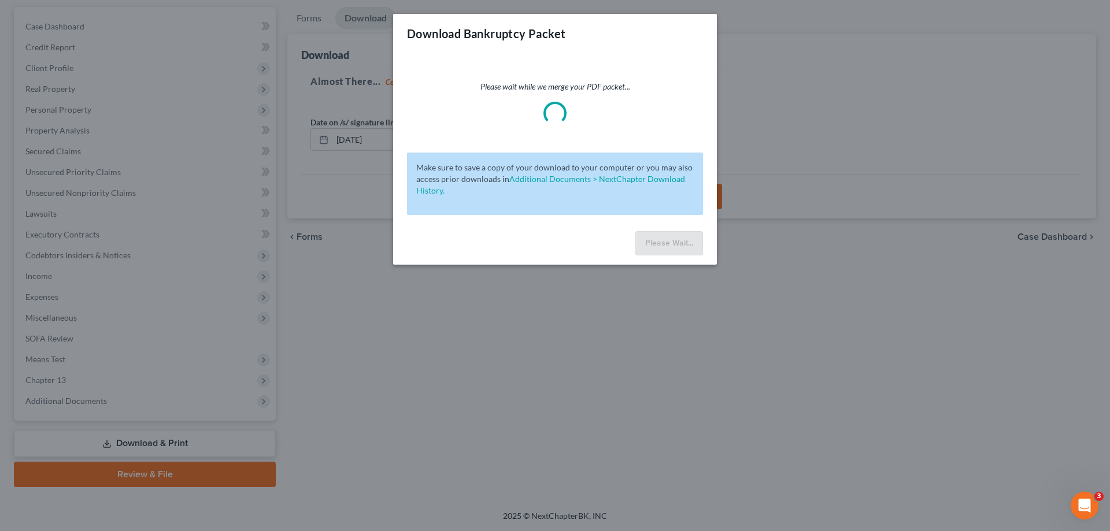
click at [726, 294] on div "Download Bankruptcy Packet Please wait while we merge your PDF packet... Make s…" at bounding box center [555, 265] width 1110 height 531
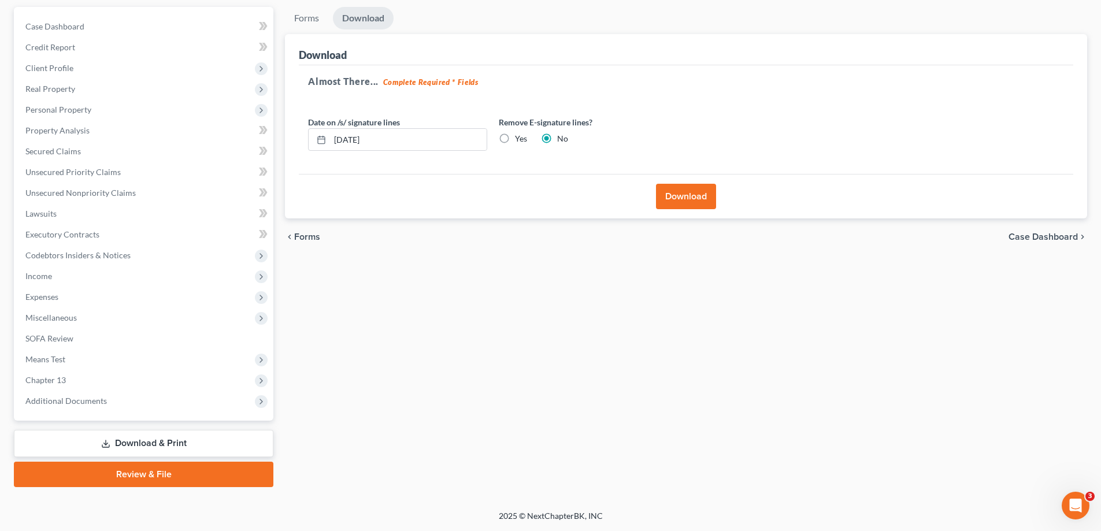
scroll to position [0, 0]
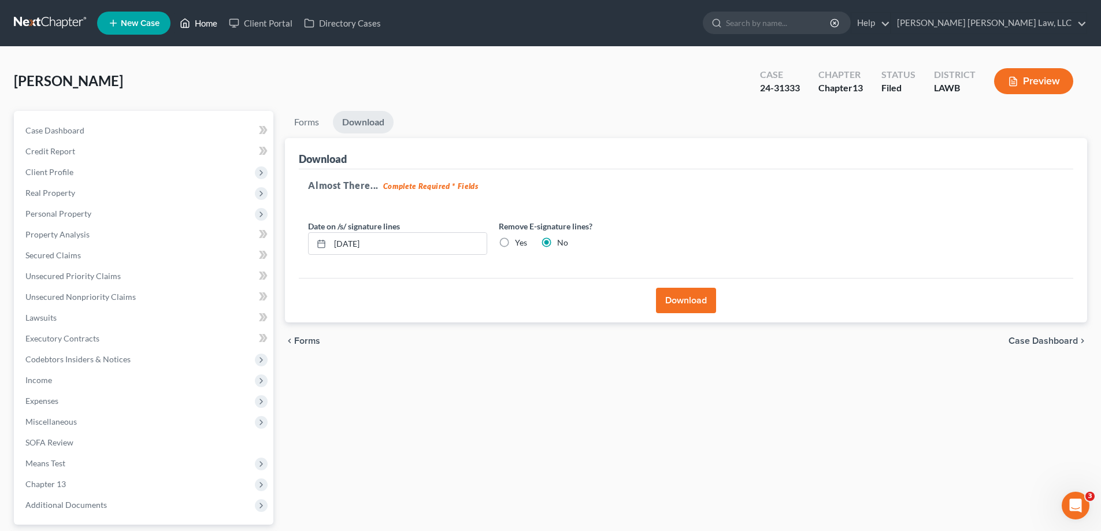
click at [199, 20] on link "Home" at bounding box center [198, 23] width 49 height 21
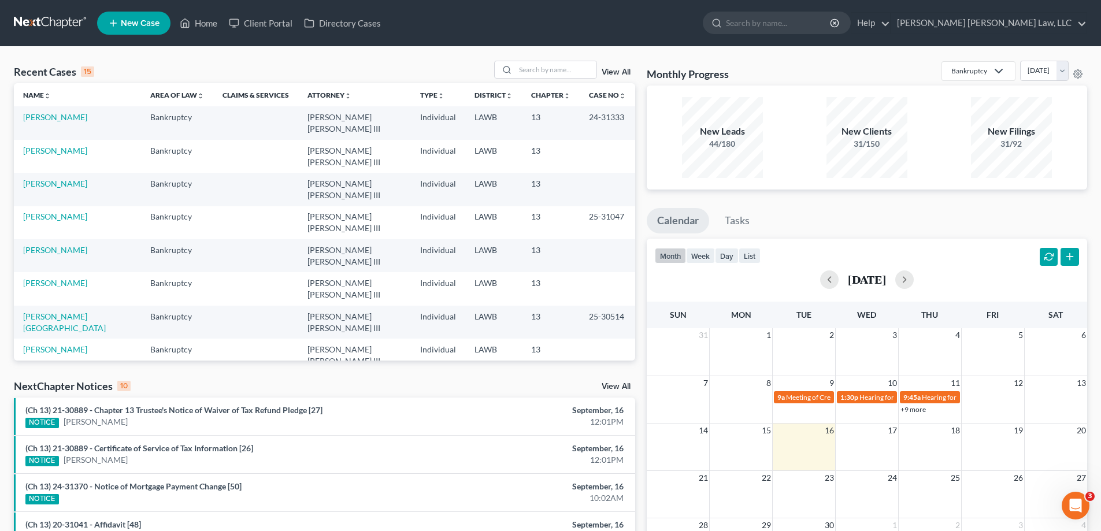
click at [613, 75] on link "View All" at bounding box center [616, 72] width 29 height 8
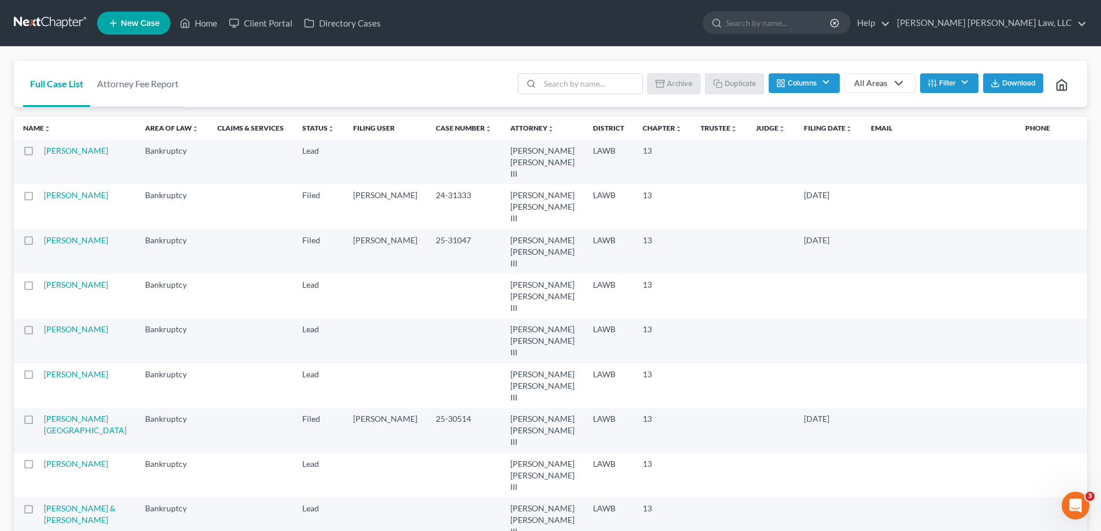
click at [936, 79] on button "Filter" at bounding box center [949, 83] width 58 height 20
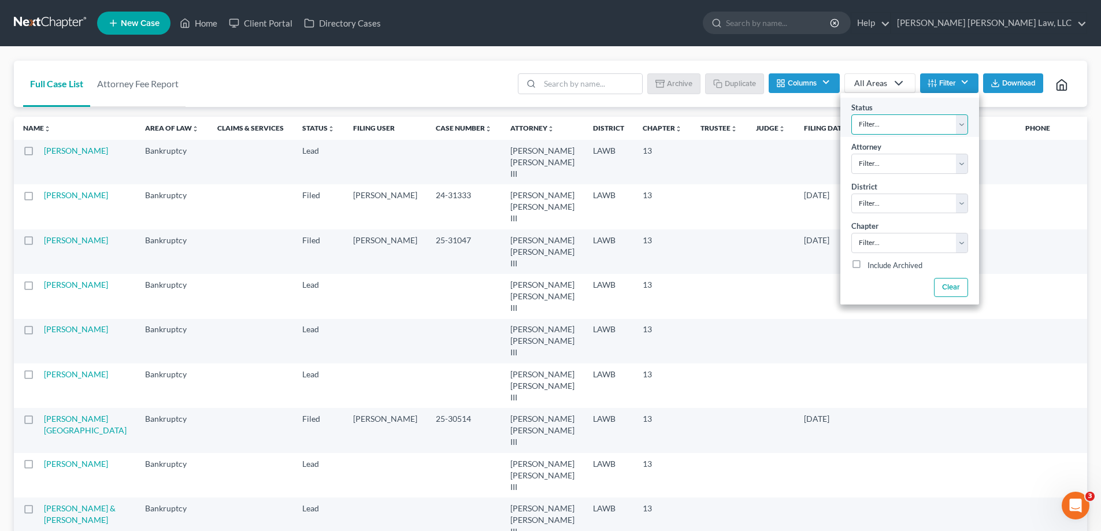
click at [925, 122] on select "Filter... Amended Plan Confirmed Confirmed Plan Corrections Discharged Filed In…" at bounding box center [909, 124] width 117 height 20
select select "4"
click at [851, 114] on select "Filter... Amended Plan Confirmed Confirmed Plan Corrections Discharged Filed In…" at bounding box center [909, 124] width 117 height 20
click at [905, 167] on select "Filter... [PERSON_NAME] [PERSON_NAME] III [PERSON_NAME]" at bounding box center [909, 164] width 117 height 20
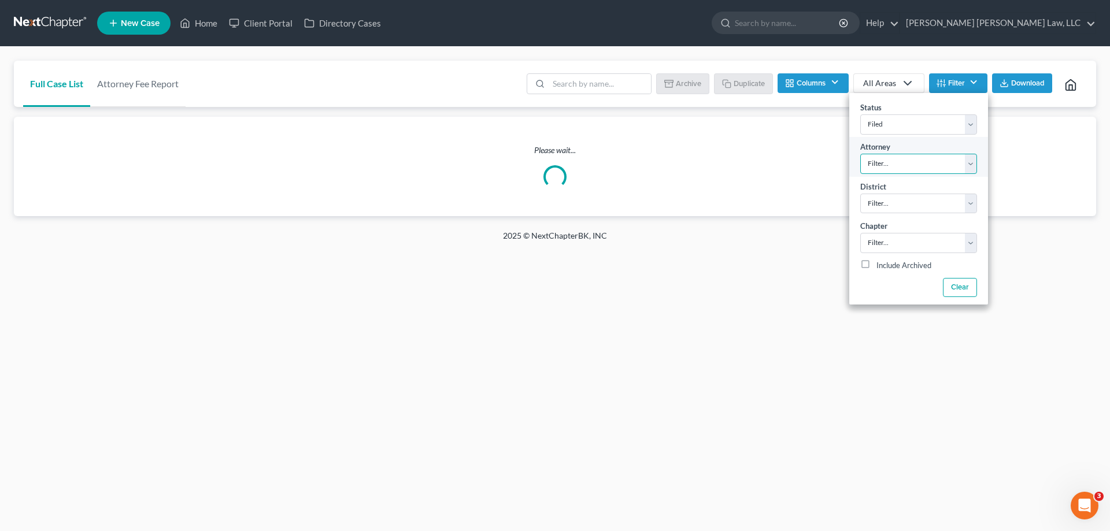
select select "0"
click at [860, 154] on select "Filter... [PERSON_NAME] [PERSON_NAME] III [PERSON_NAME]" at bounding box center [918, 164] width 117 height 20
click at [893, 202] on select "Filter... Filter... [US_STATE] - [GEOGRAPHIC_DATA] [US_STATE] - [GEOGRAPHIC_DAT…" at bounding box center [918, 204] width 117 height 20
click at [885, 205] on select "Filter... Filter... [US_STATE] - [GEOGRAPHIC_DATA] [US_STATE] - [GEOGRAPHIC_DAT…" at bounding box center [918, 204] width 117 height 20
click at [904, 249] on select "Filter... 7 11 13" at bounding box center [918, 243] width 117 height 20
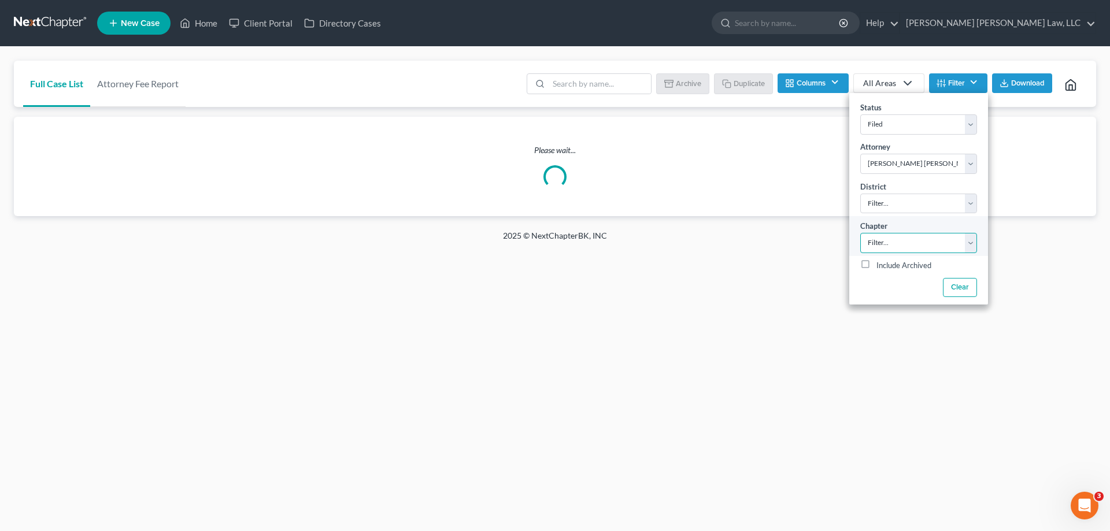
click at [893, 247] on select "Filter... 7 11 13" at bounding box center [918, 243] width 117 height 20
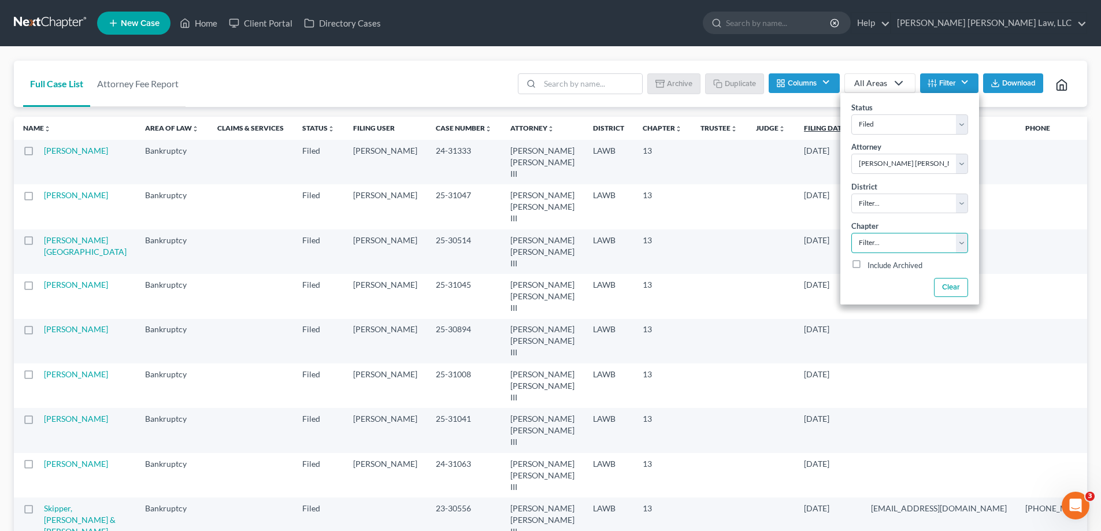
click at [804, 132] on link "Filing Date unfold_more expand_more expand_less" at bounding box center [828, 128] width 49 height 9
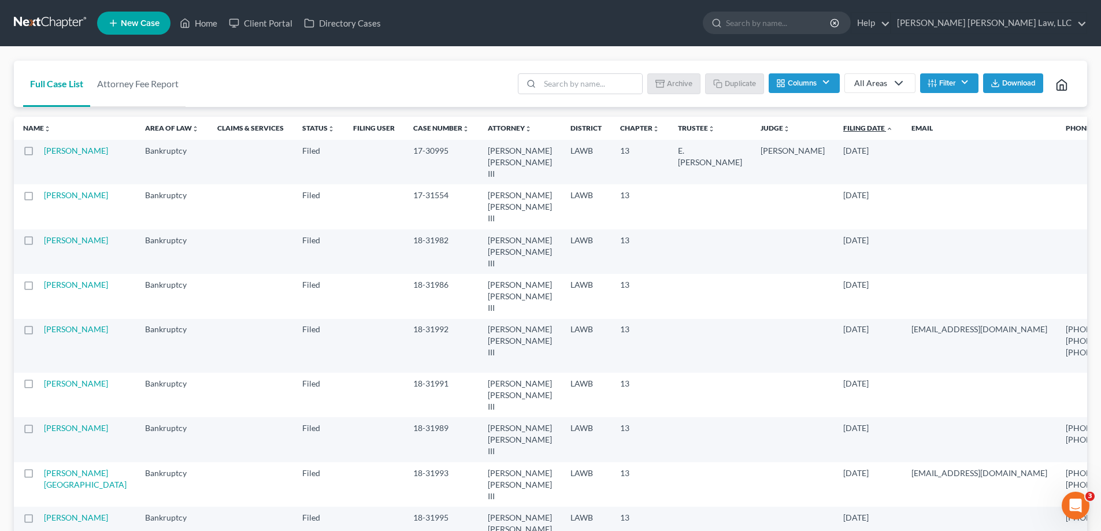
click at [843, 132] on link "Filing Date unfold_more expand_more expand_less" at bounding box center [868, 128] width 50 height 9
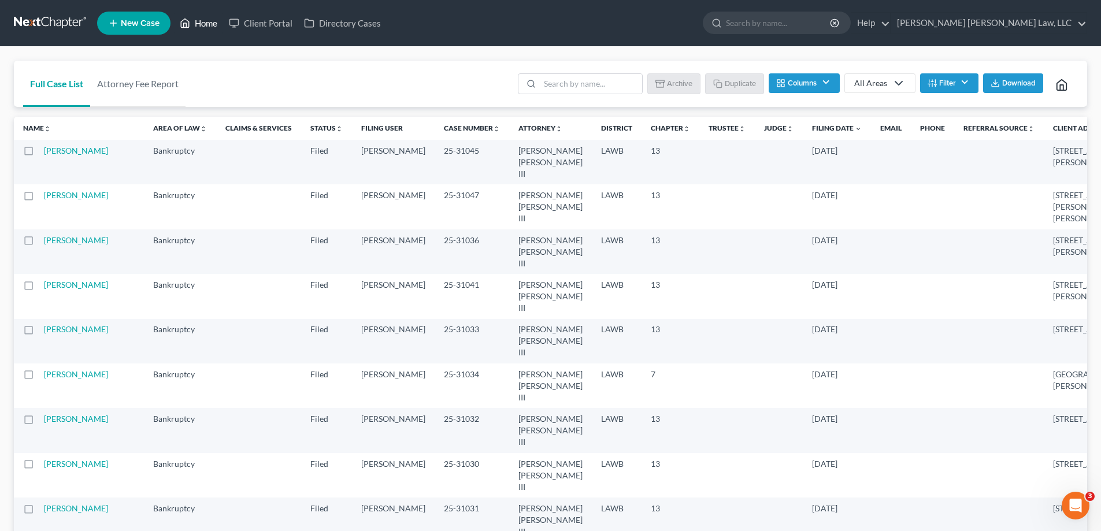
click at [199, 22] on link "Home" at bounding box center [198, 23] width 49 height 21
